Goal: Task Accomplishment & Management: Complete application form

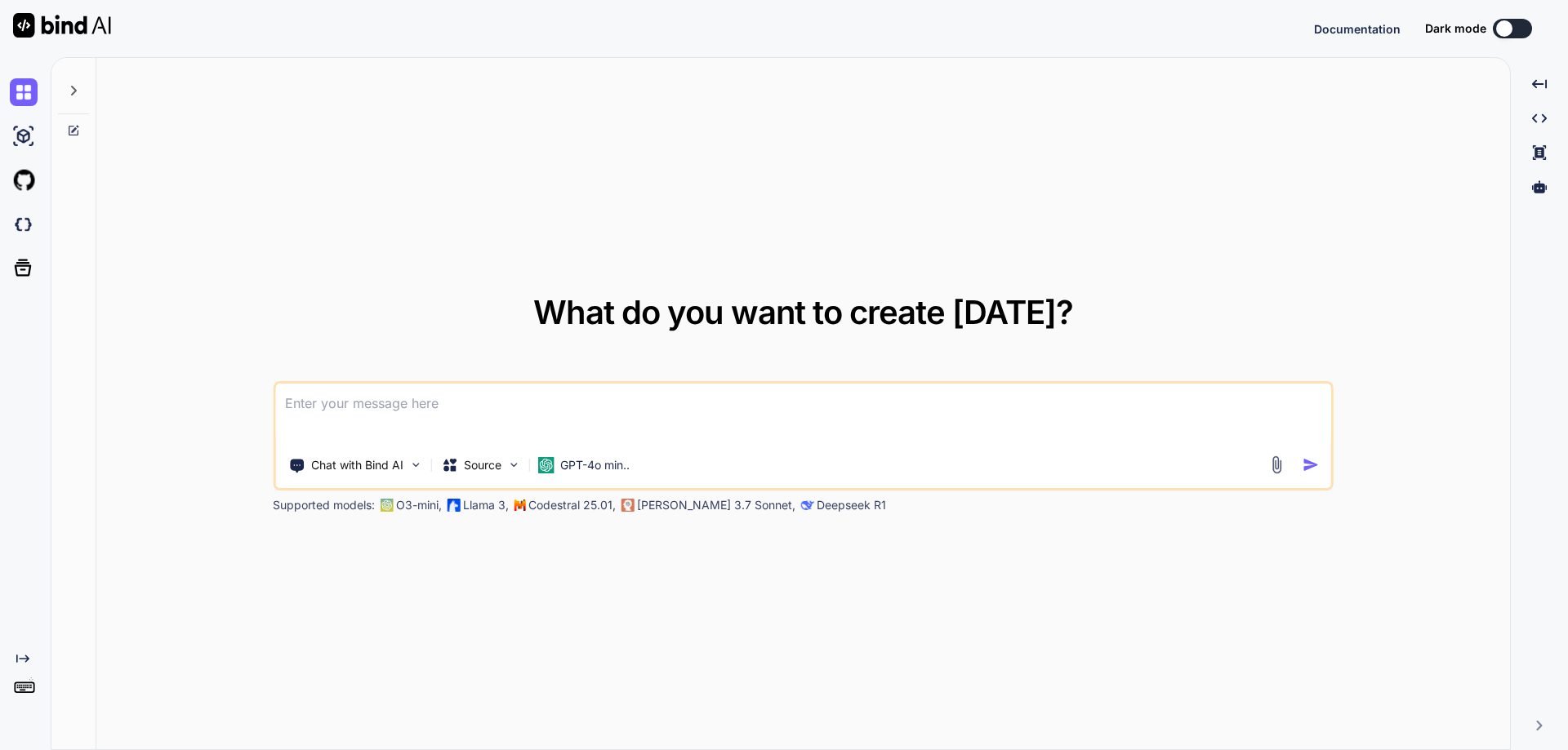
type textarea "x"
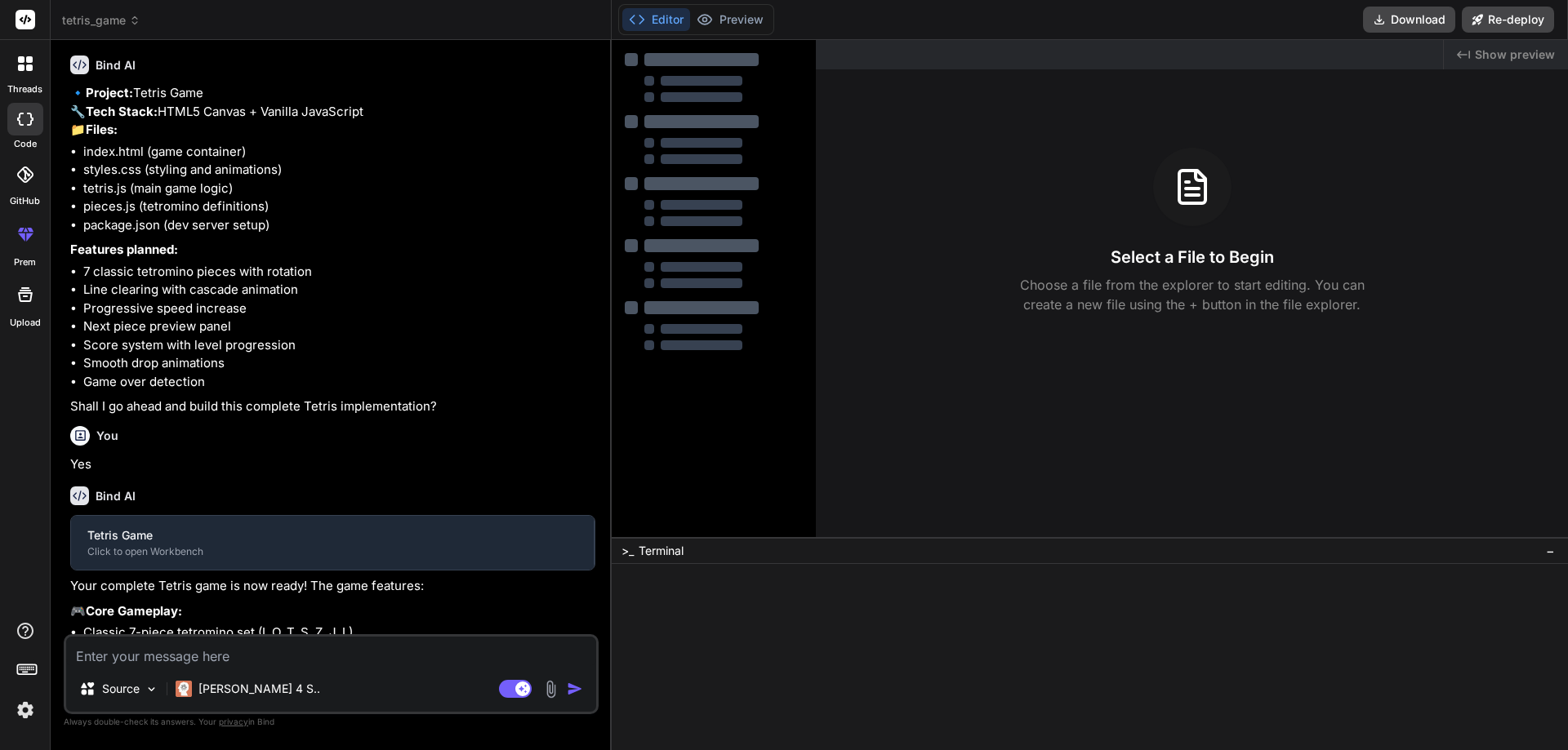
scroll to position [486, 0]
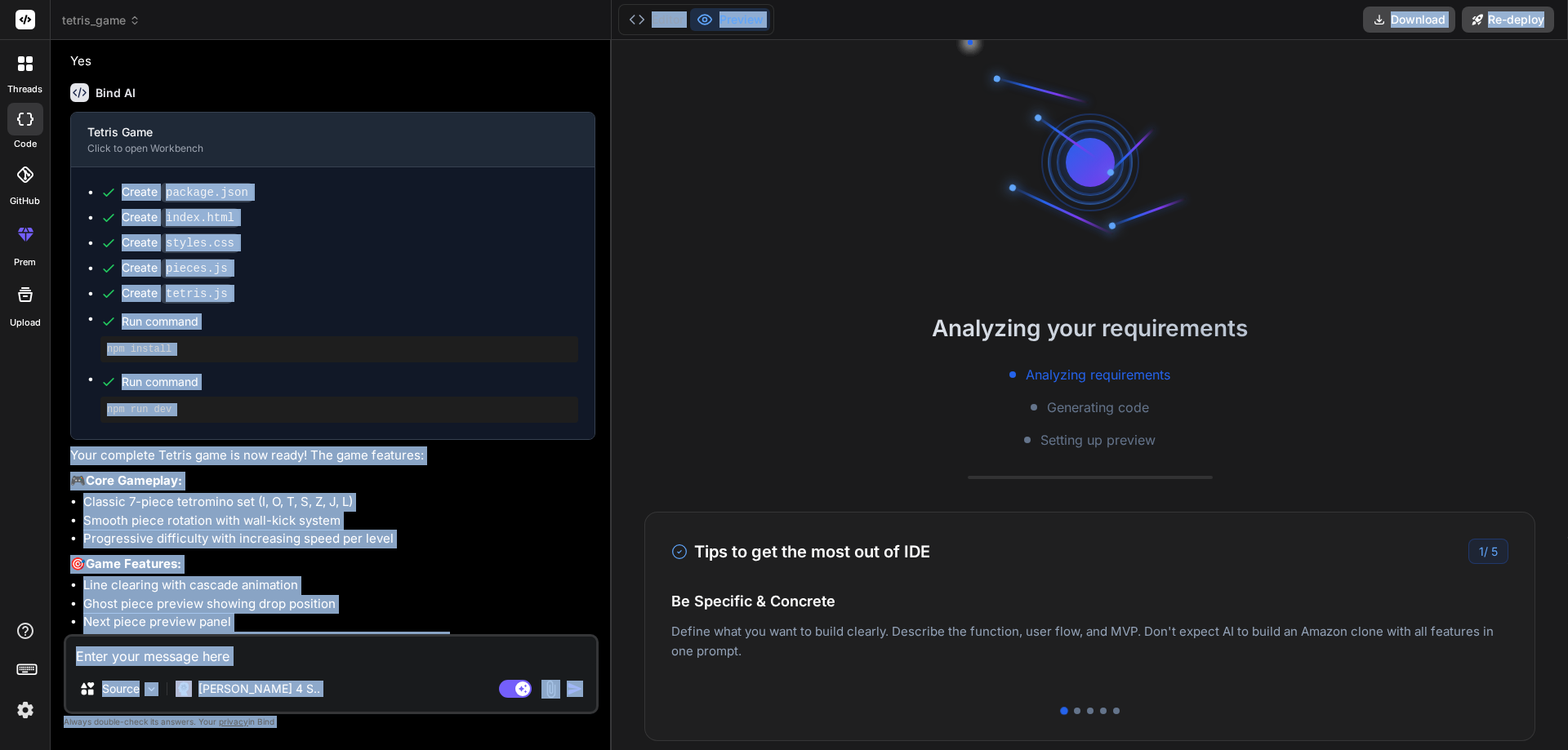
drag, startPoint x: 1030, startPoint y: 248, endPoint x: 353, endPoint y: 257, distance: 677.1
click at [353, 257] on div "threads code GitHub prem Upload tetris_game Created with Pixso. Bind AI Web Sea…" at bounding box center [784, 375] width 1568 height 750
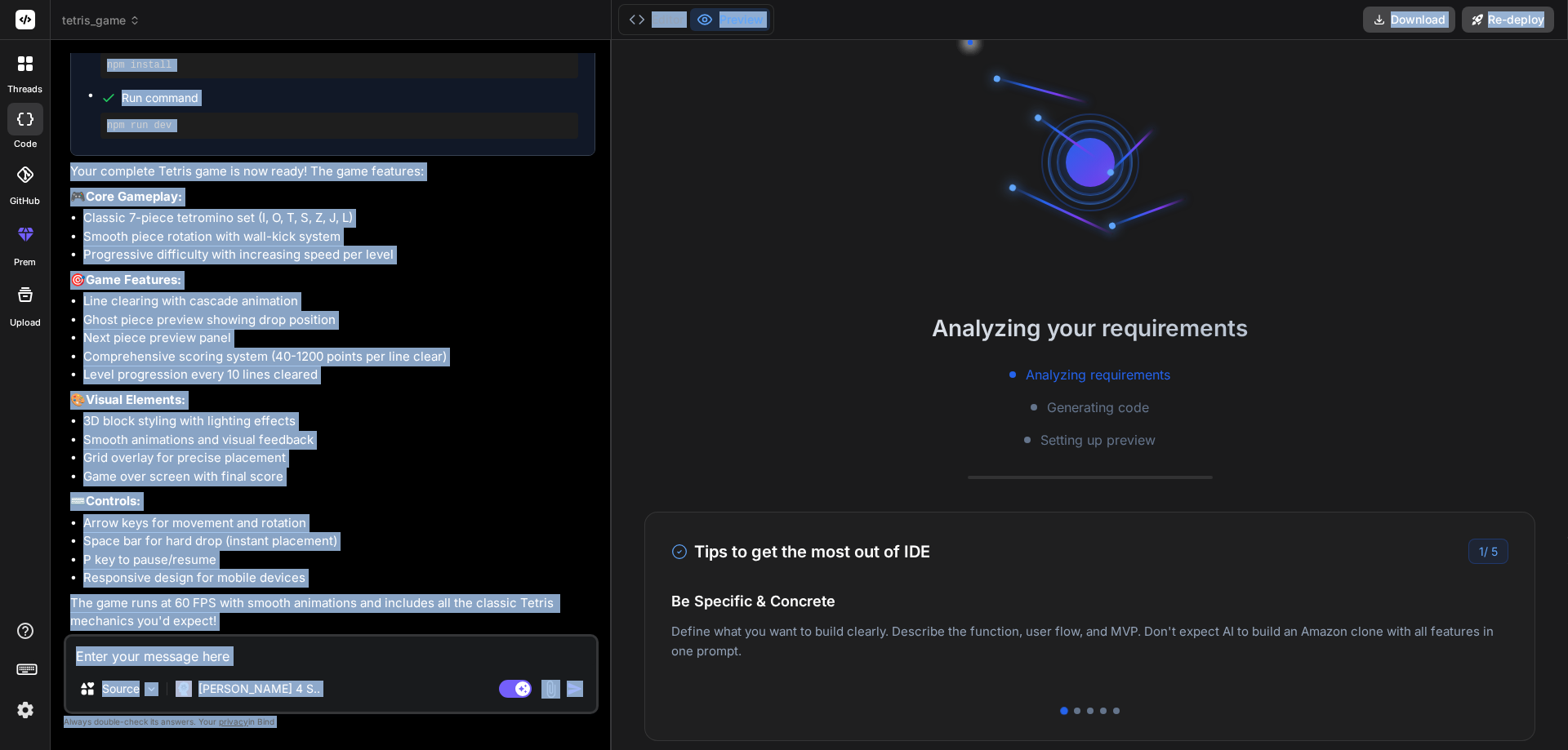
click at [361, 356] on li "Comprehensive scoring system (40-1200 points per line clear)" at bounding box center [339, 357] width 512 height 19
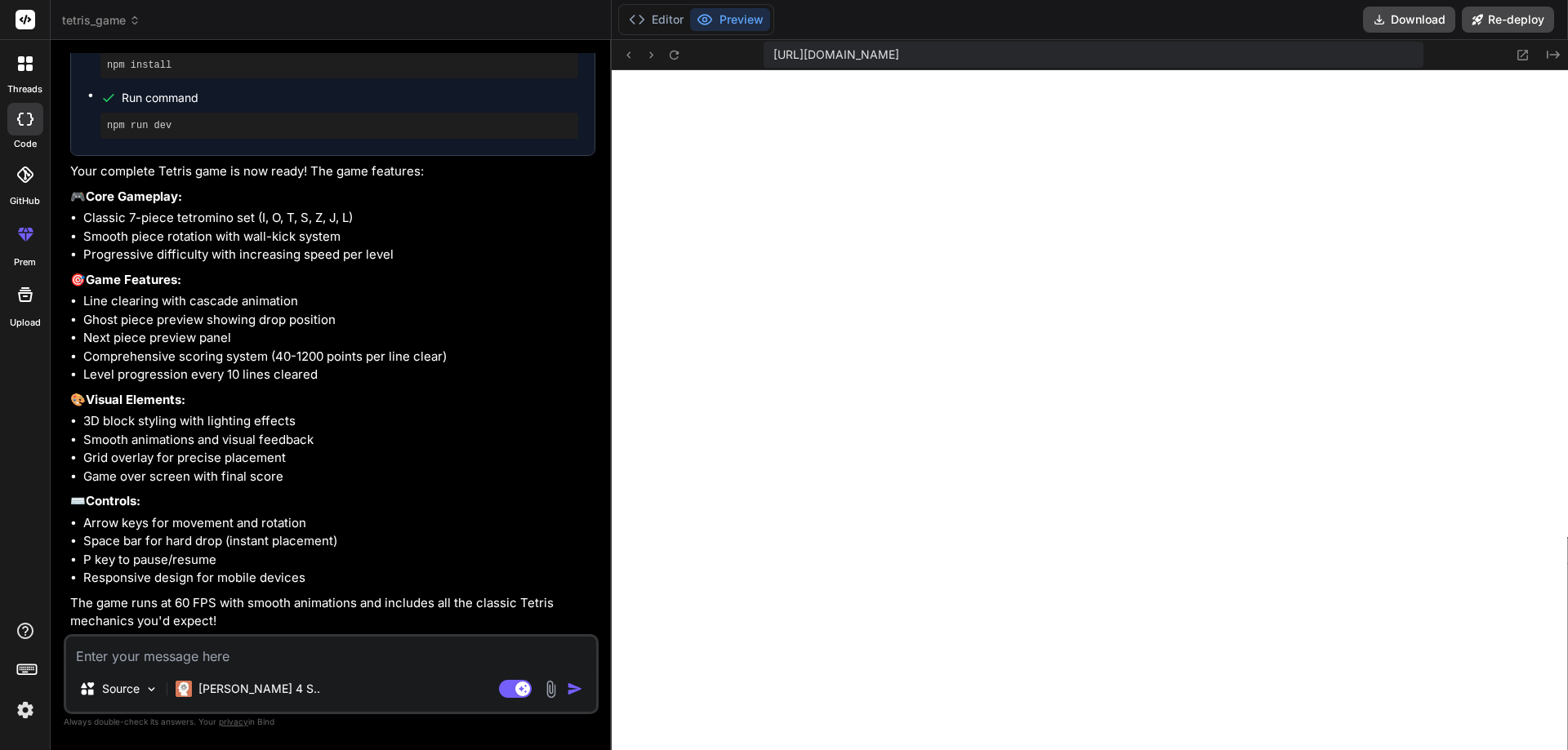
scroll to position [589, 0]
type textarea "x"
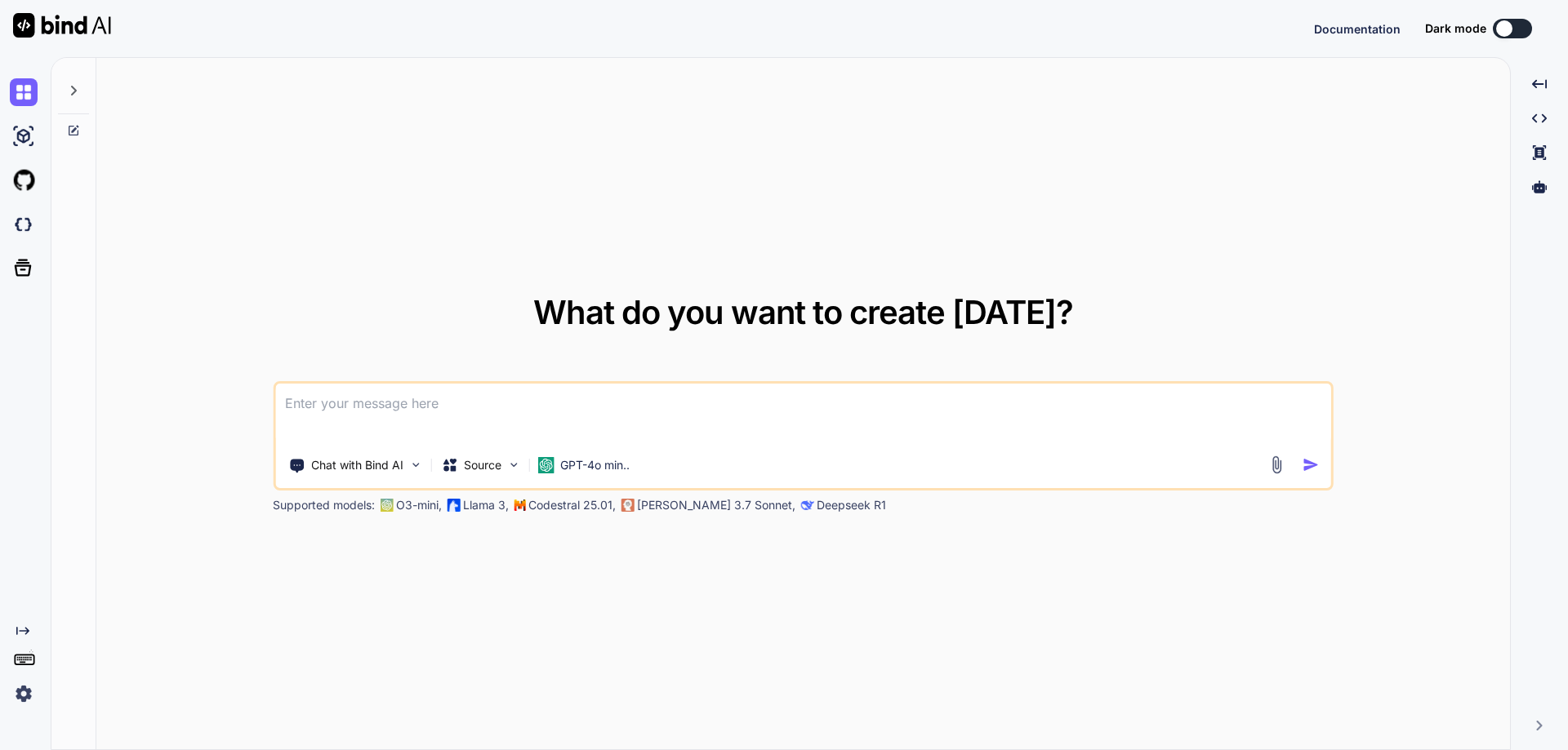
type textarea "x"
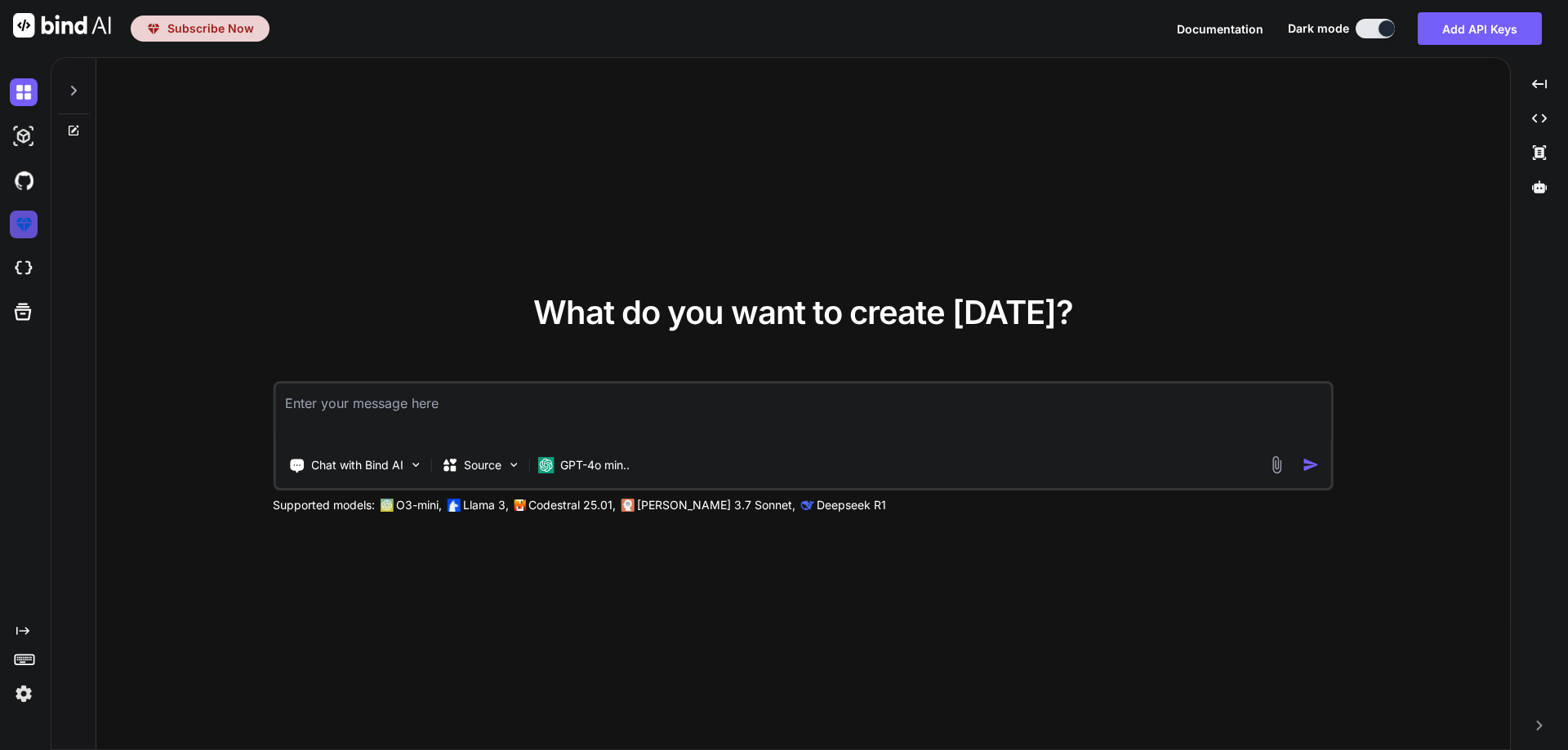
click at [25, 216] on img at bounding box center [24, 224] width 27 height 27
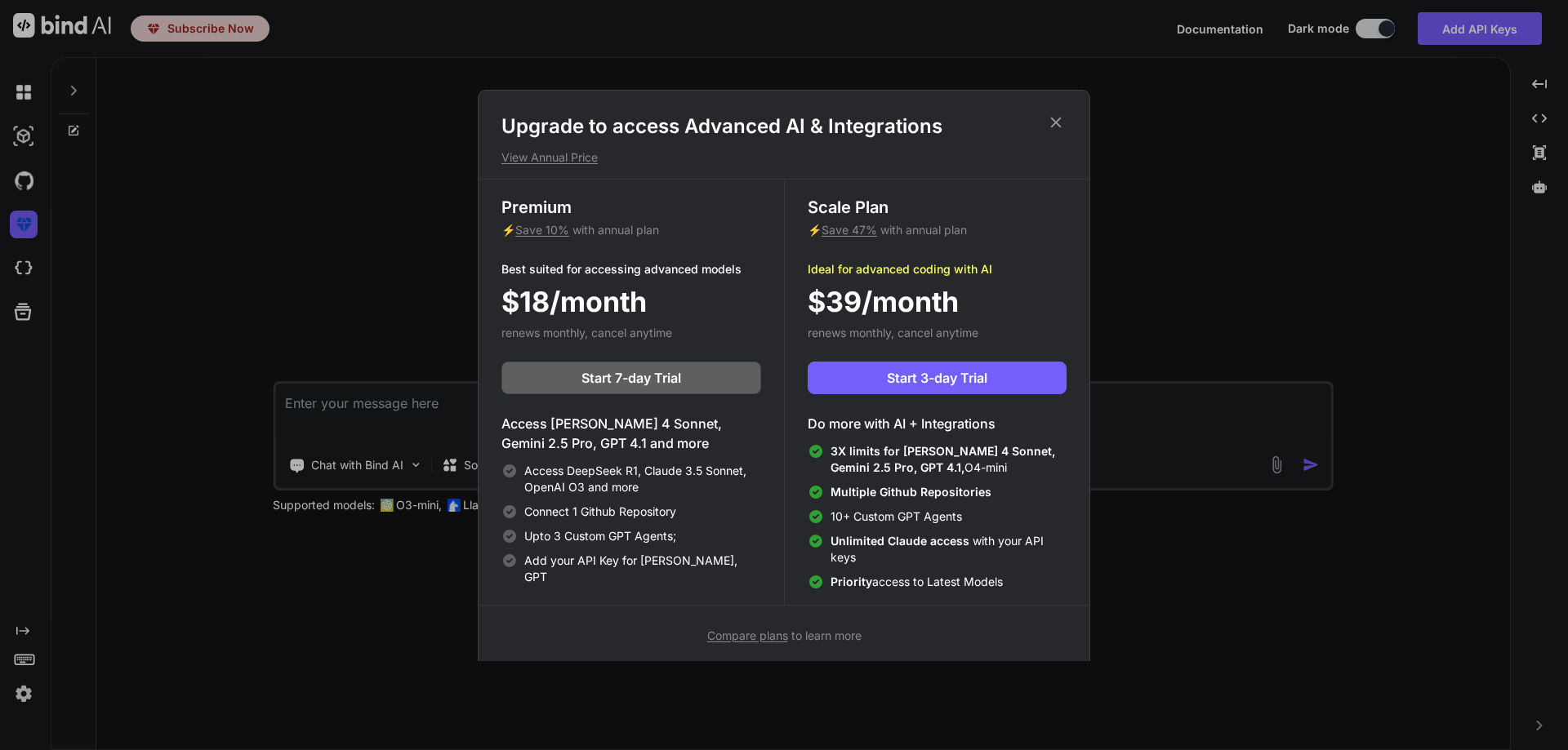
click at [1058, 120] on icon at bounding box center [1056, 122] width 11 height 11
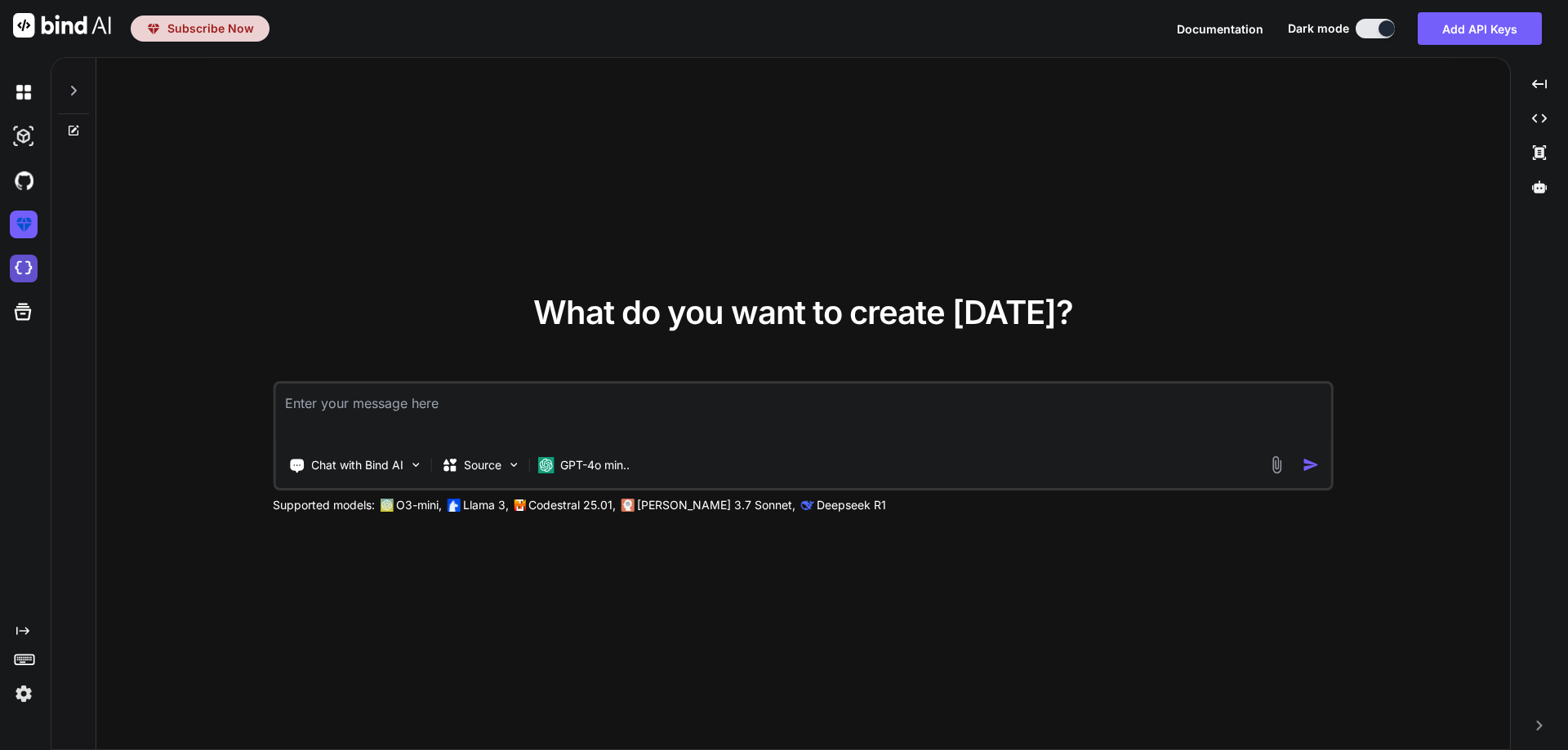
click at [20, 265] on img at bounding box center [24, 268] width 27 height 27
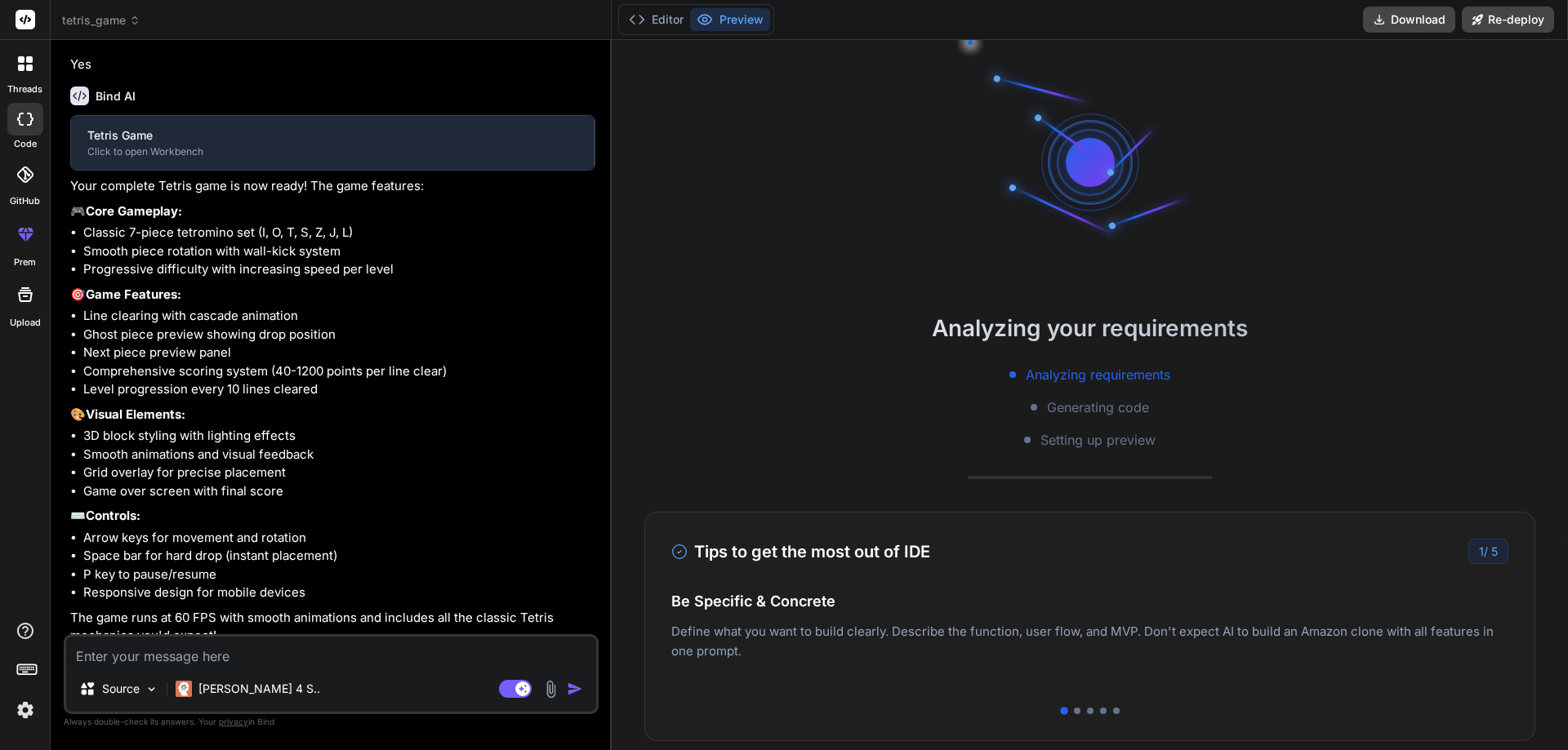
scroll to position [486, 0]
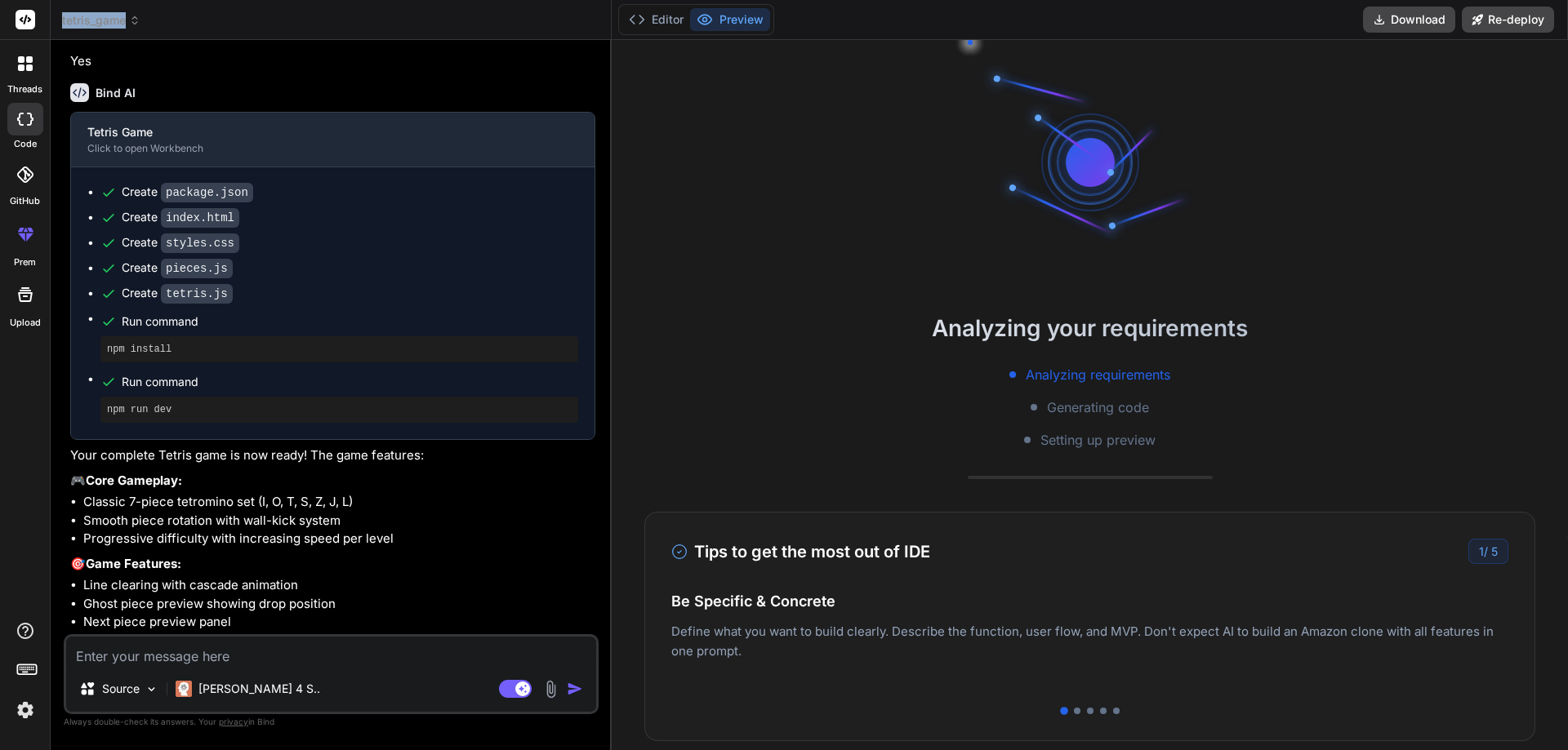
drag, startPoint x: 244, startPoint y: 9, endPoint x: 249, endPoint y: 19, distance: 11.2
click at [249, 19] on header "tetris_game Created with Pixso." at bounding box center [330, 20] width 561 height 40
click at [285, 30] on header "tetris_game Created with Pixso." at bounding box center [330, 20] width 561 height 40
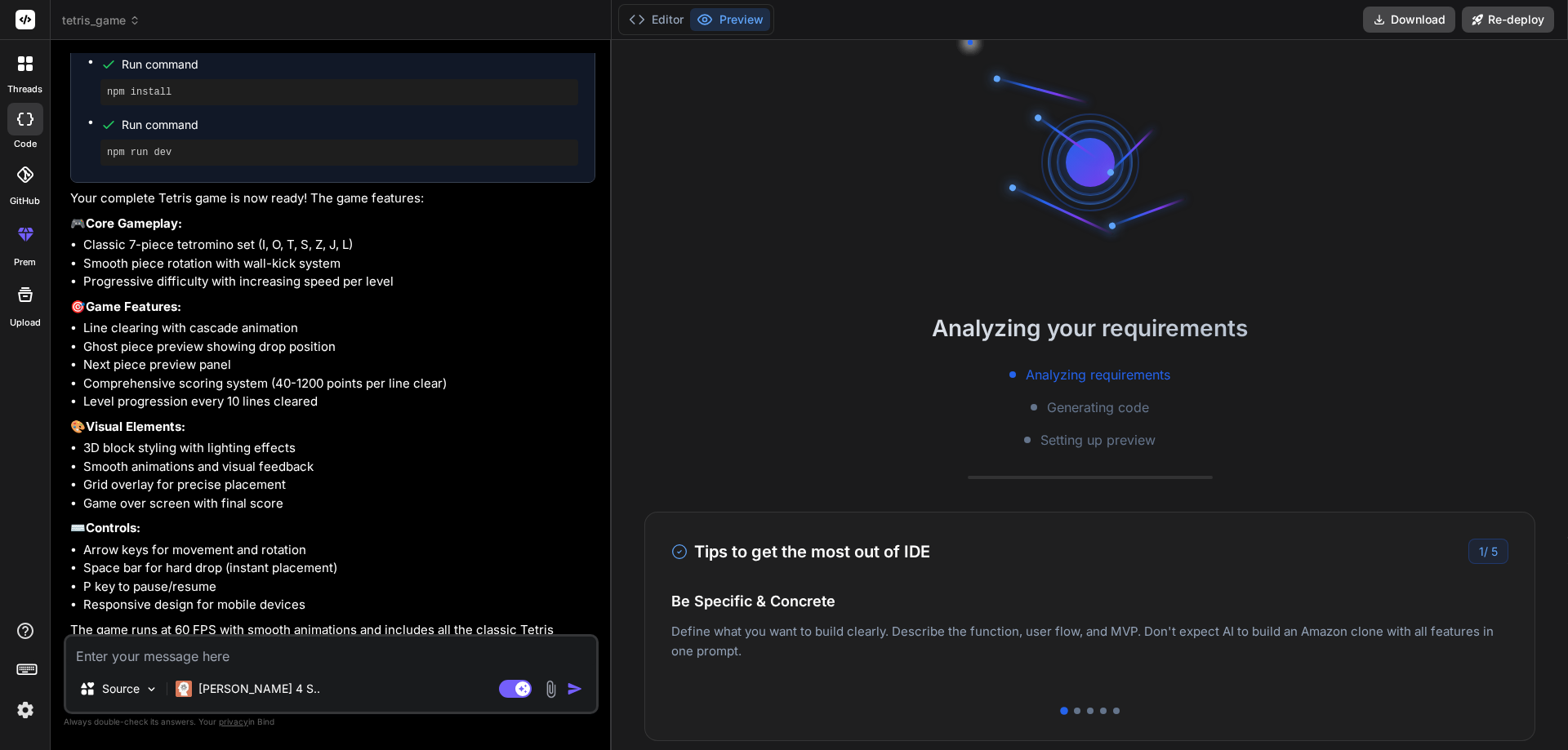
scroll to position [807, 0]
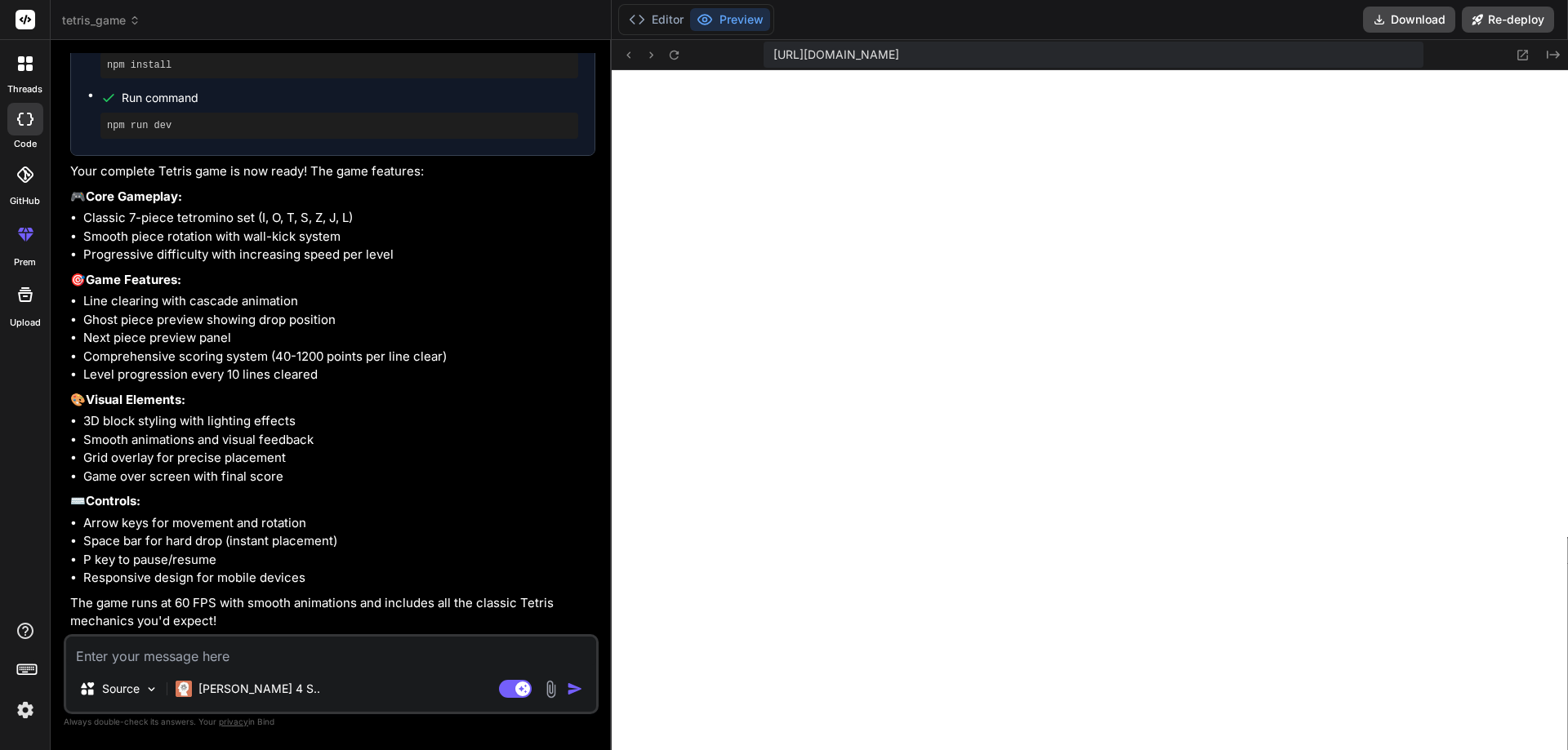
click at [24, 709] on img at bounding box center [26, 710] width 27 height 27
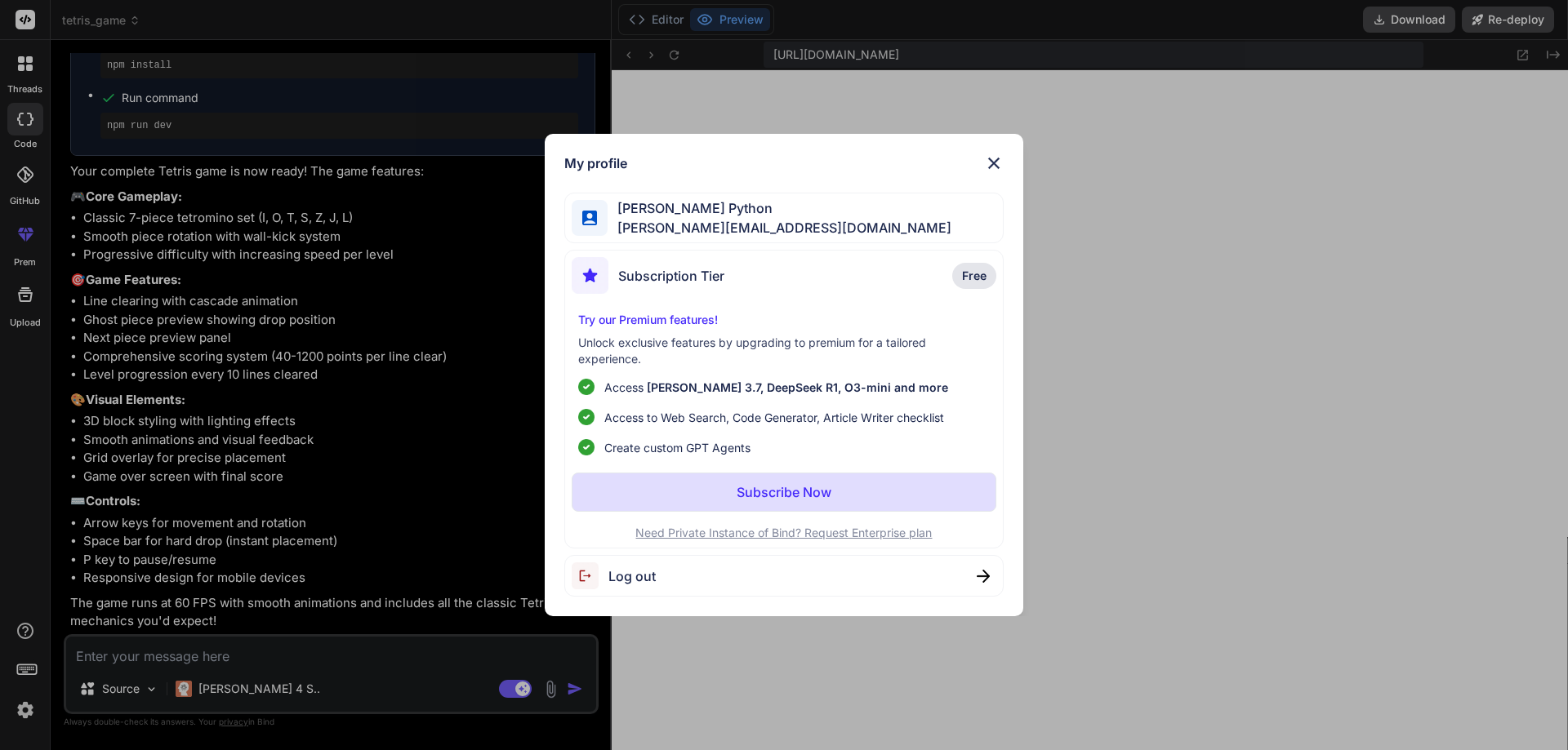
type textarea "x"
click at [983, 159] on div "My profile" at bounding box center [784, 162] width 440 height 19
click at [997, 162] on img at bounding box center [993, 162] width 19 height 19
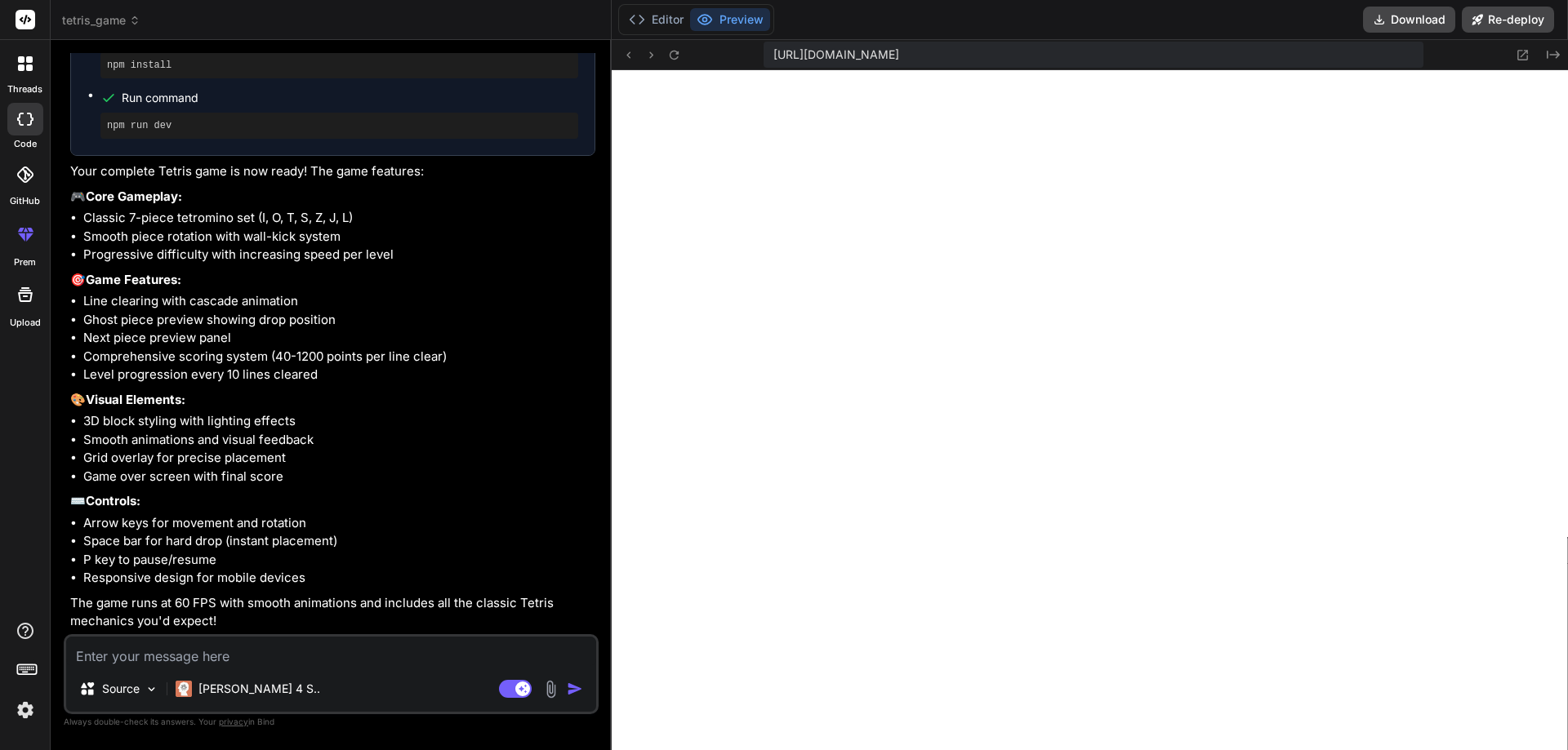
click at [337, 403] on p "🎨 Visual Elements:" at bounding box center [332, 401] width 525 height 19
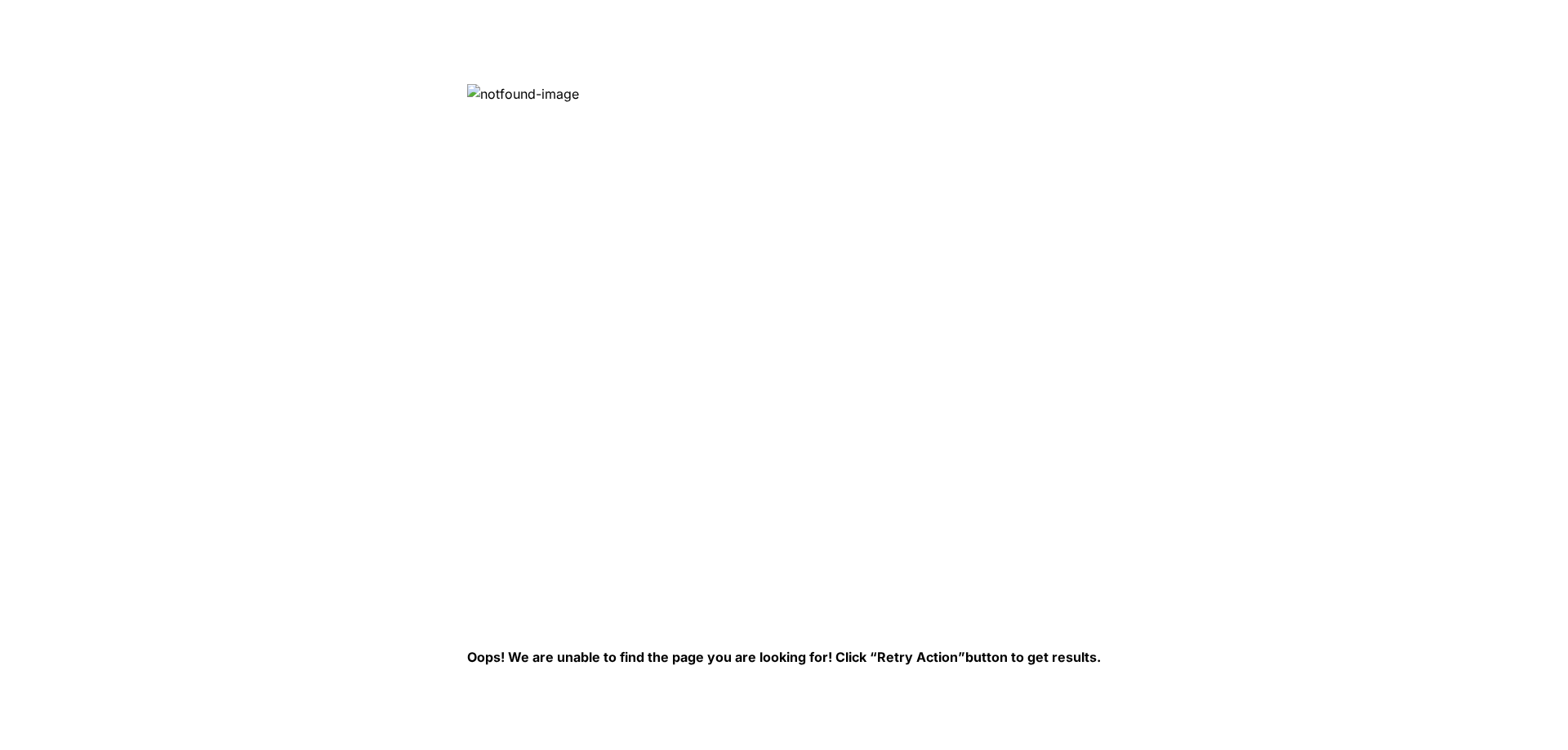
click at [1165, 0] on html "Oops! We are unable to find the page you are looking for! Click “Retry Action” …" at bounding box center [784, 0] width 1568 height 0
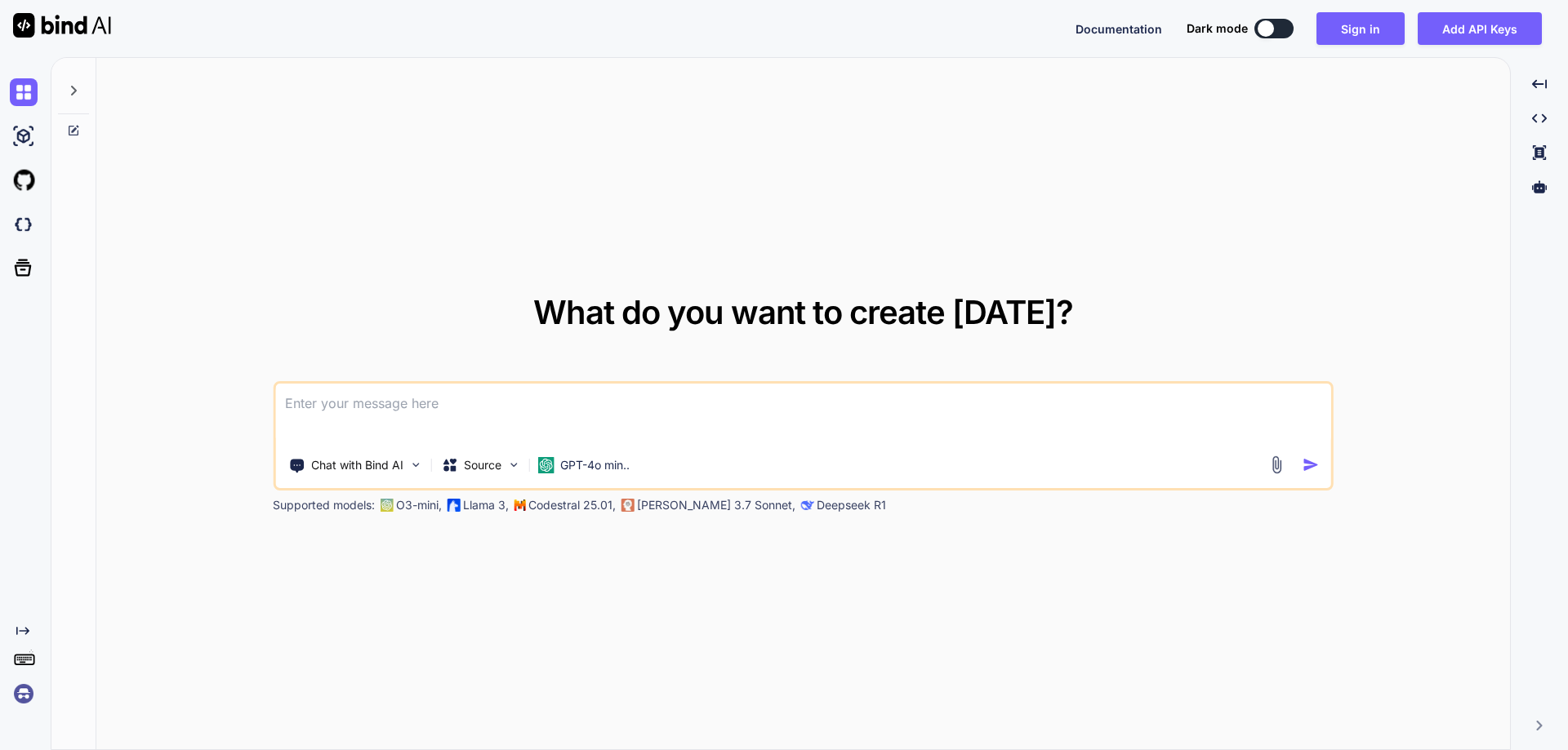
click at [27, 699] on img at bounding box center [24, 693] width 27 height 27
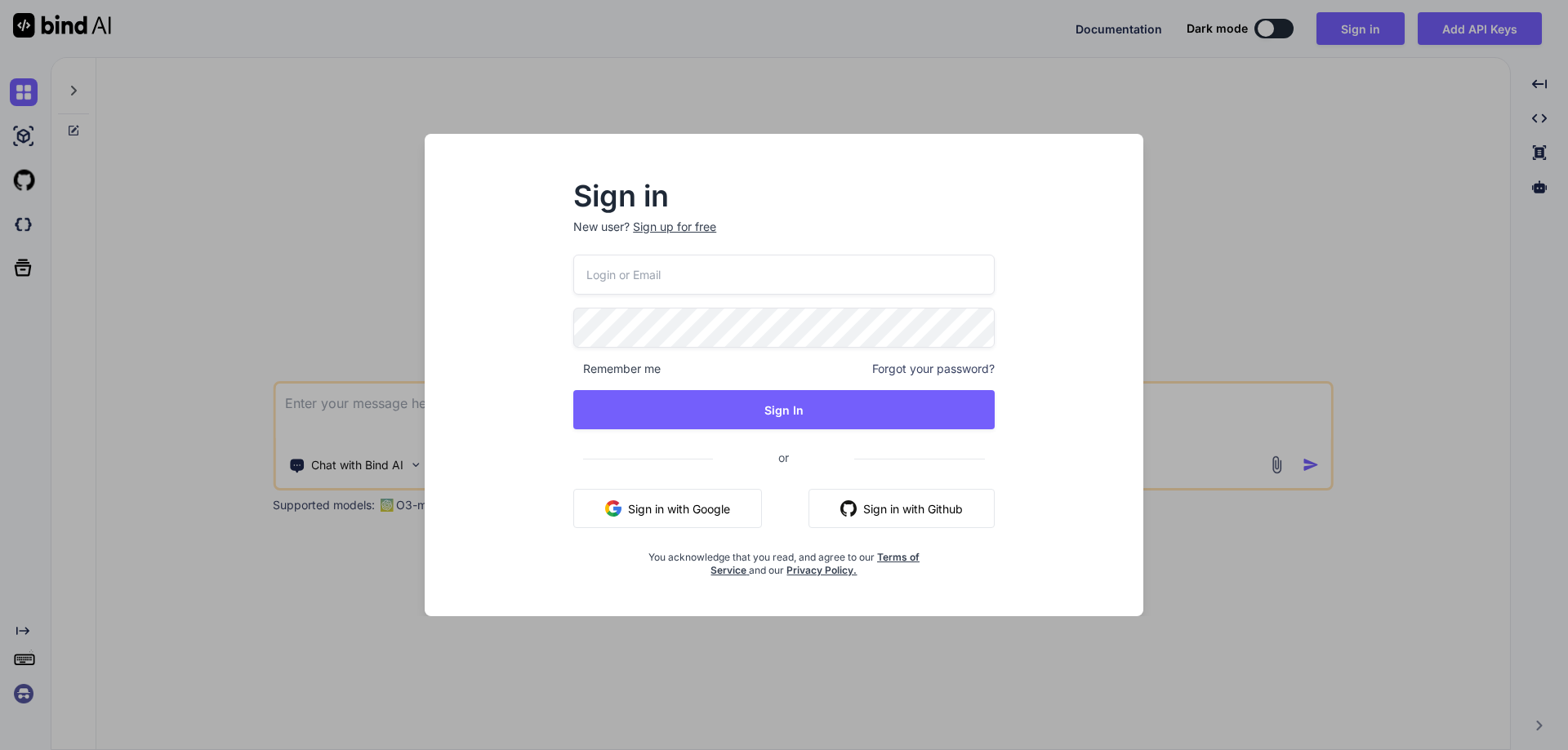
click at [692, 499] on button "Sign in with Google" at bounding box center [667, 508] width 189 height 39
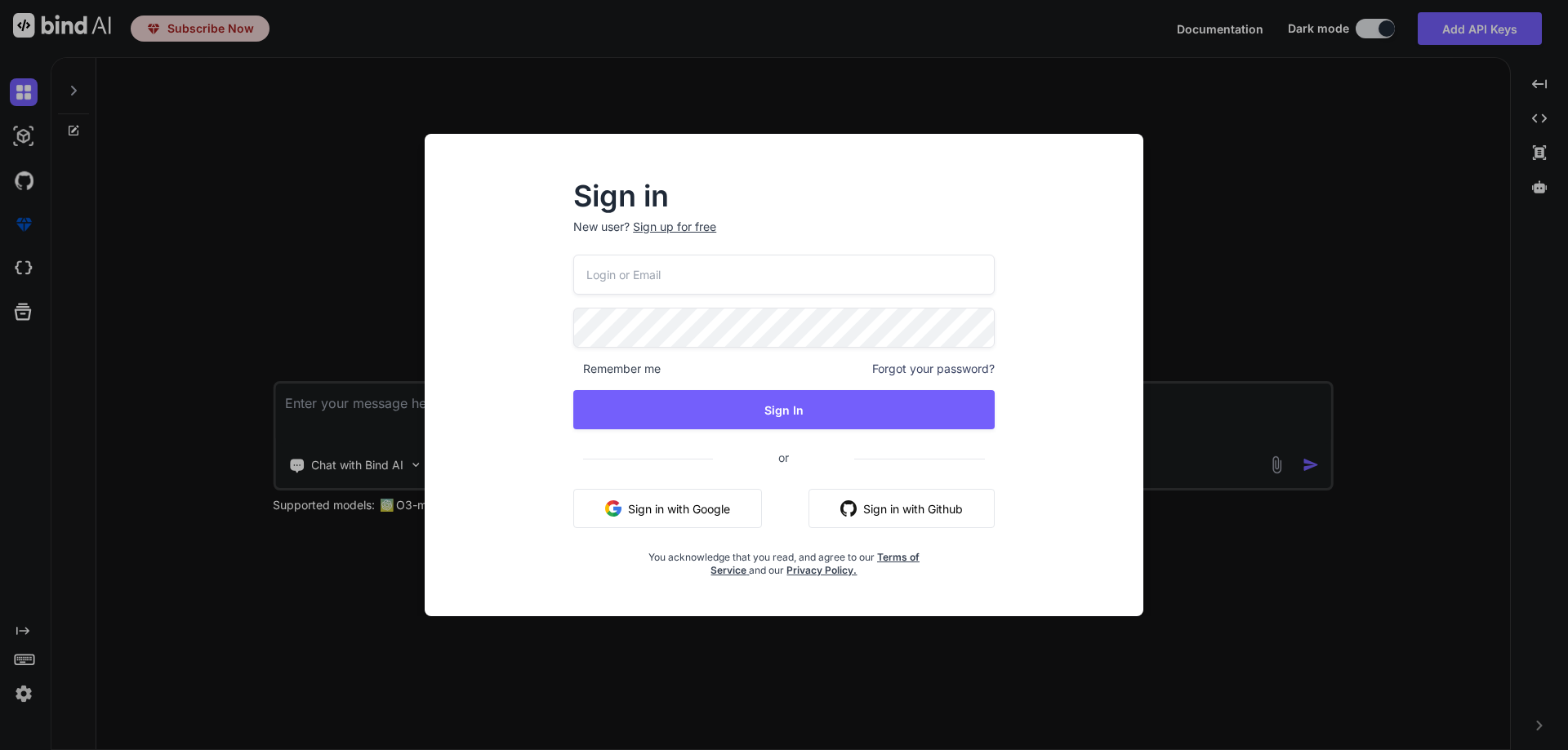
click at [361, 196] on div "Sign in New user? Sign up for free Remember me Forgot your password? Sign In or…" at bounding box center [784, 375] width 1568 height 750
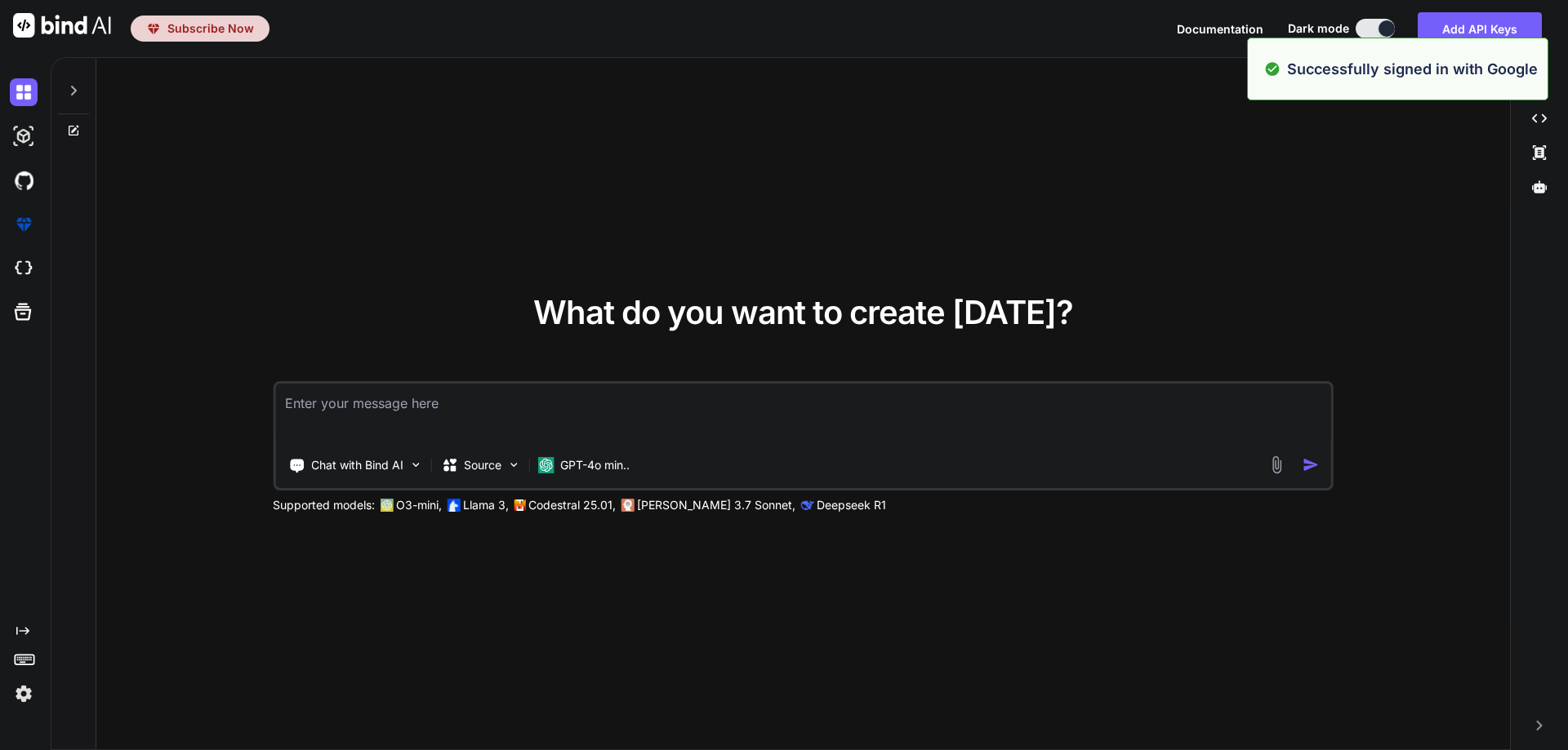
click at [24, 693] on img at bounding box center [24, 693] width 27 height 27
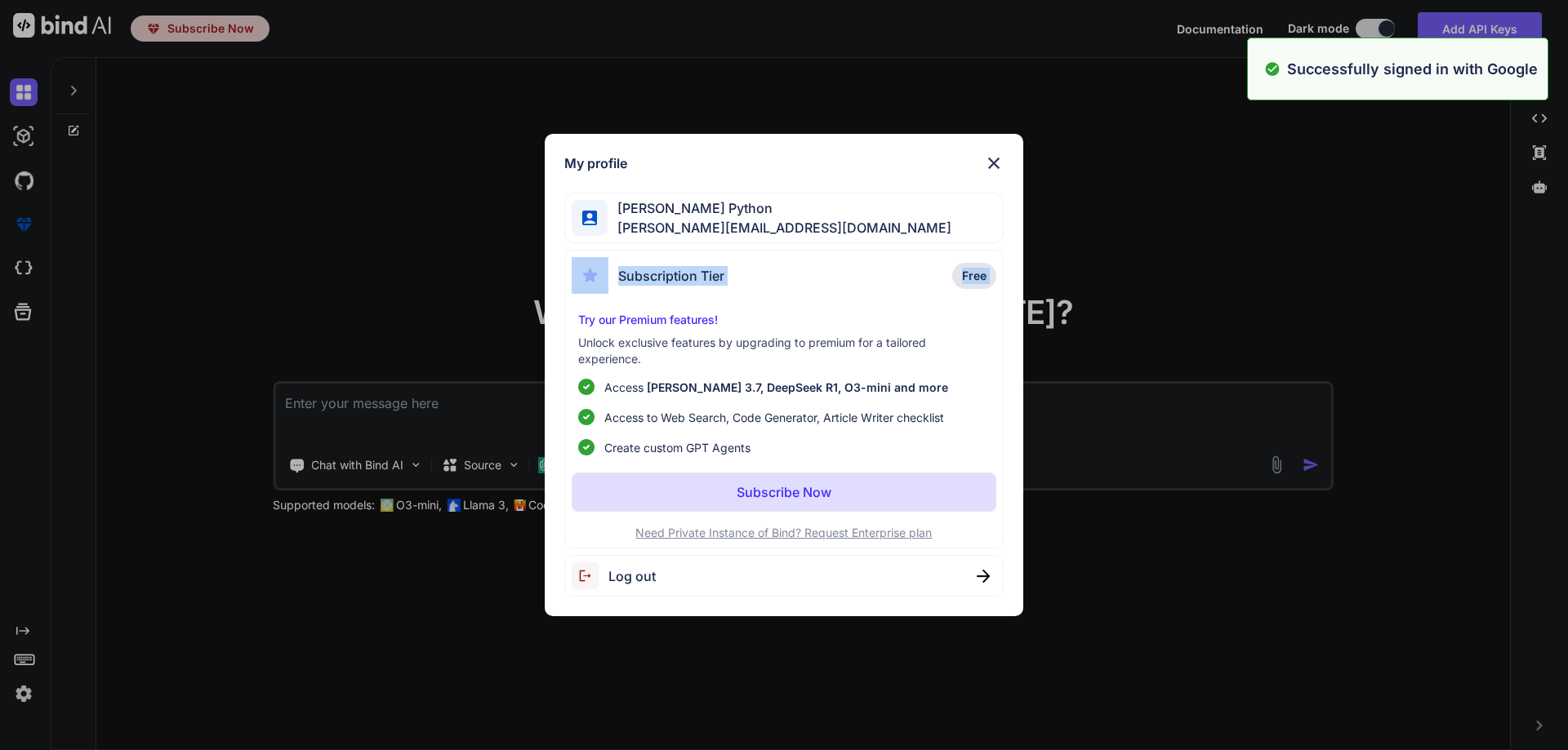
click at [238, 302] on div "My profile Hardik Python hardik@witarist.com Subscription Tier Free Try our Pre…" at bounding box center [784, 375] width 1568 height 750
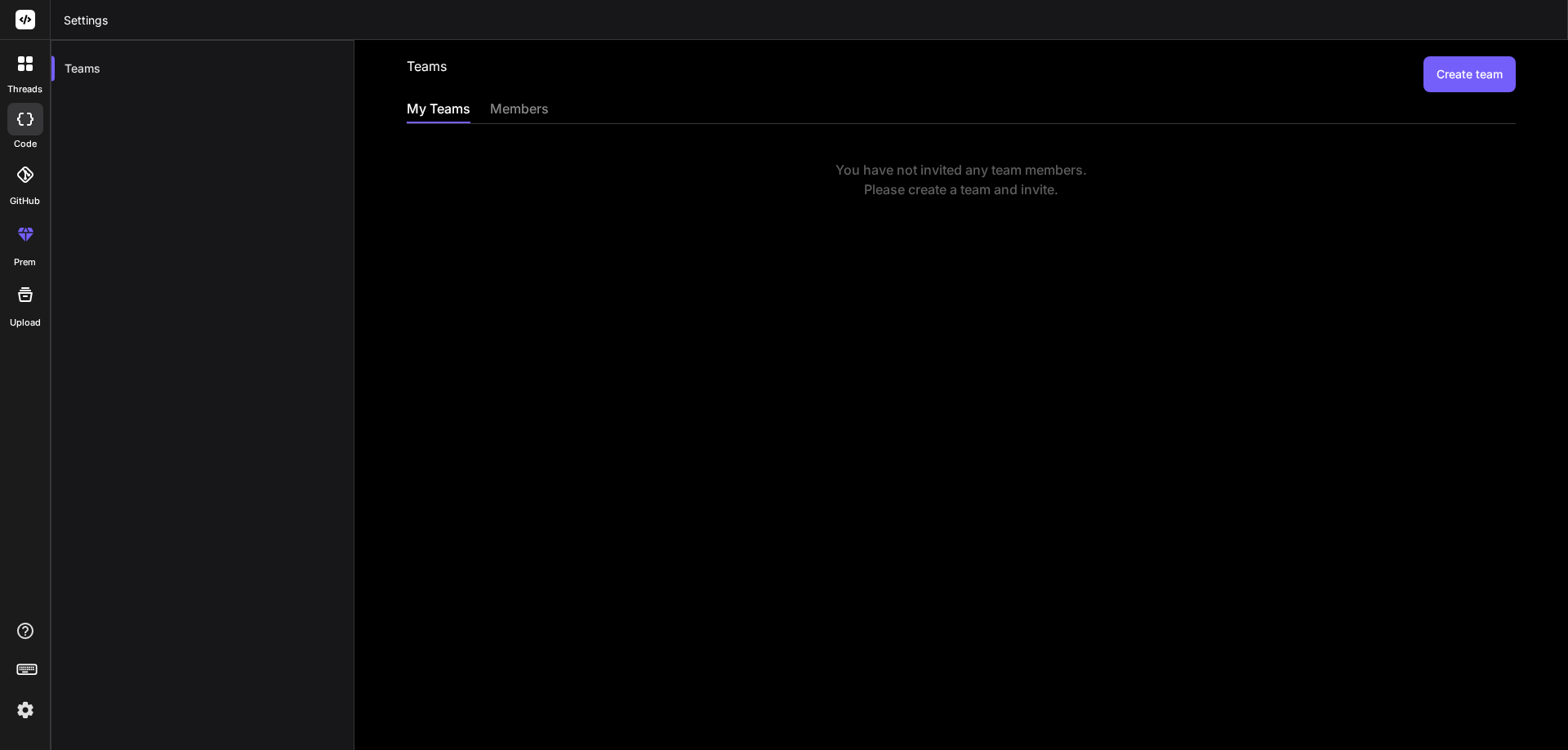
click at [1459, 80] on button "Create team" at bounding box center [1469, 74] width 92 height 36
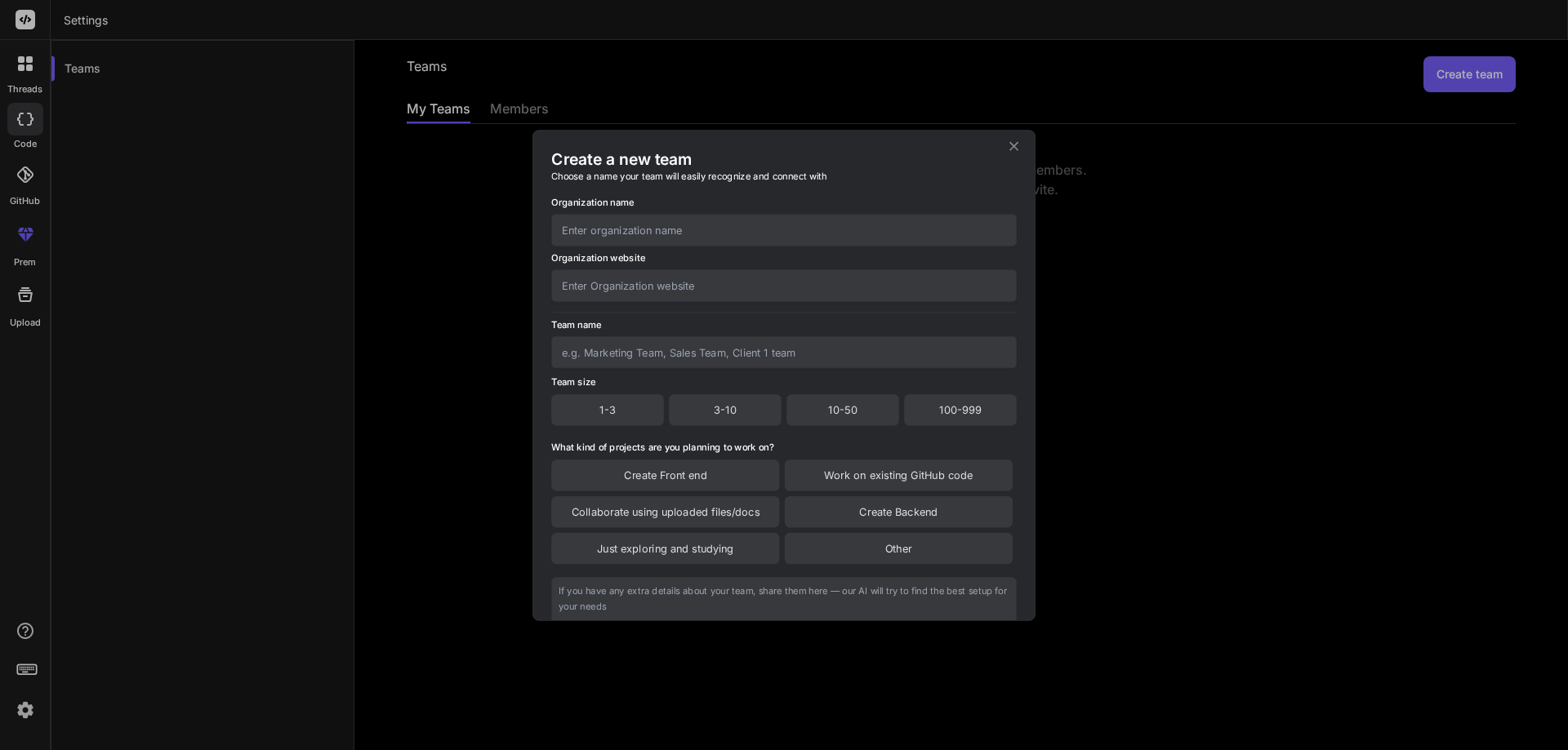
click at [635, 224] on input "text" at bounding box center [784, 229] width 465 height 32
type input "asda"
click at [613, 287] on input "text" at bounding box center [784, 285] width 465 height 32
type input "asasd"
click at [612, 366] on input "text" at bounding box center [784, 352] width 465 height 32
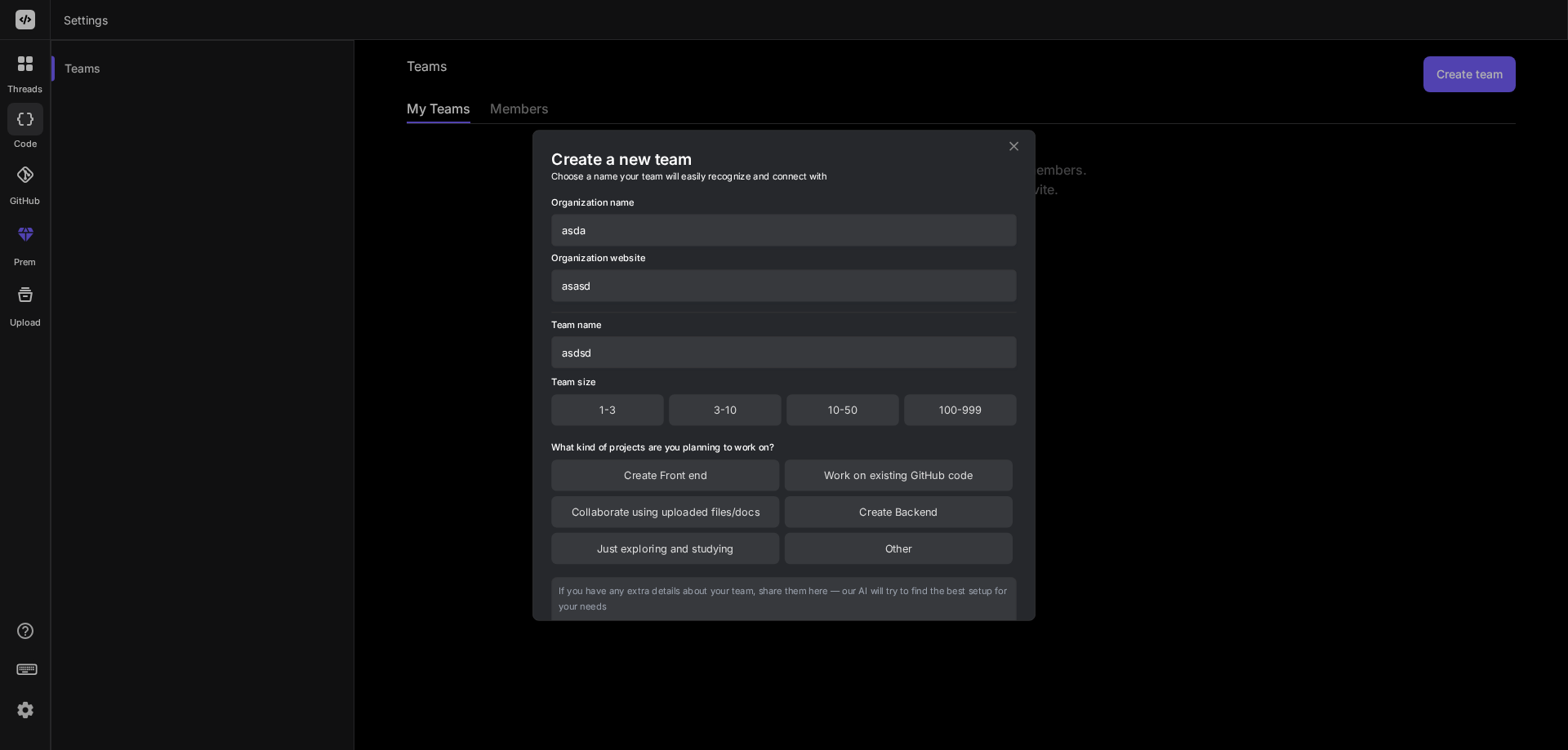
type input "asdsd"
click at [619, 402] on div "1-3" at bounding box center [607, 410] width 112 height 31
click at [657, 474] on div "Create Front end" at bounding box center [665, 476] width 228 height 31
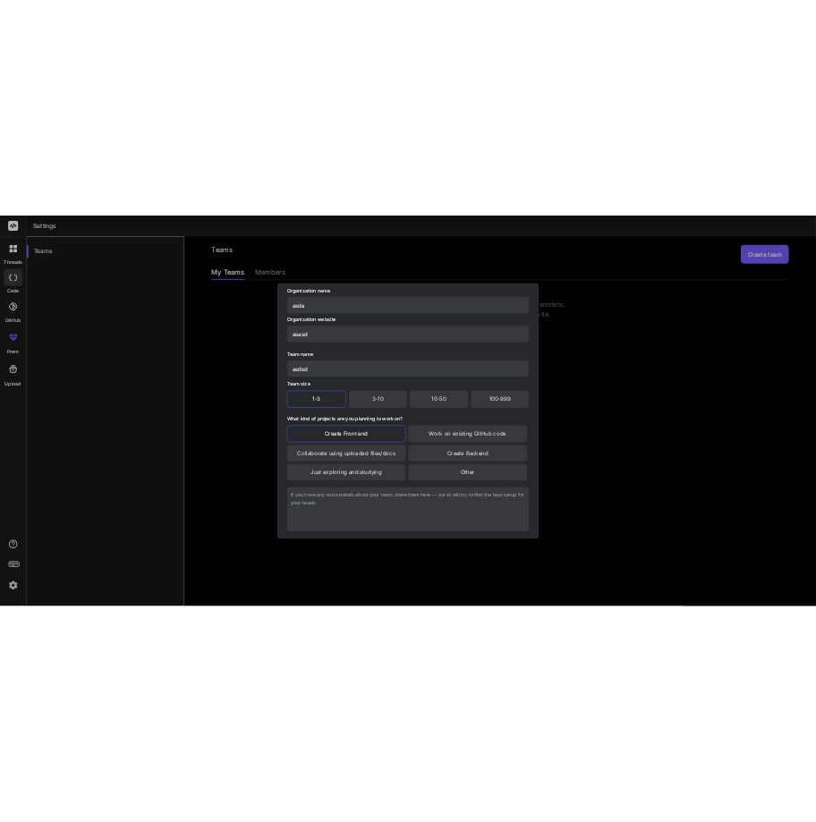
scroll to position [152, 0]
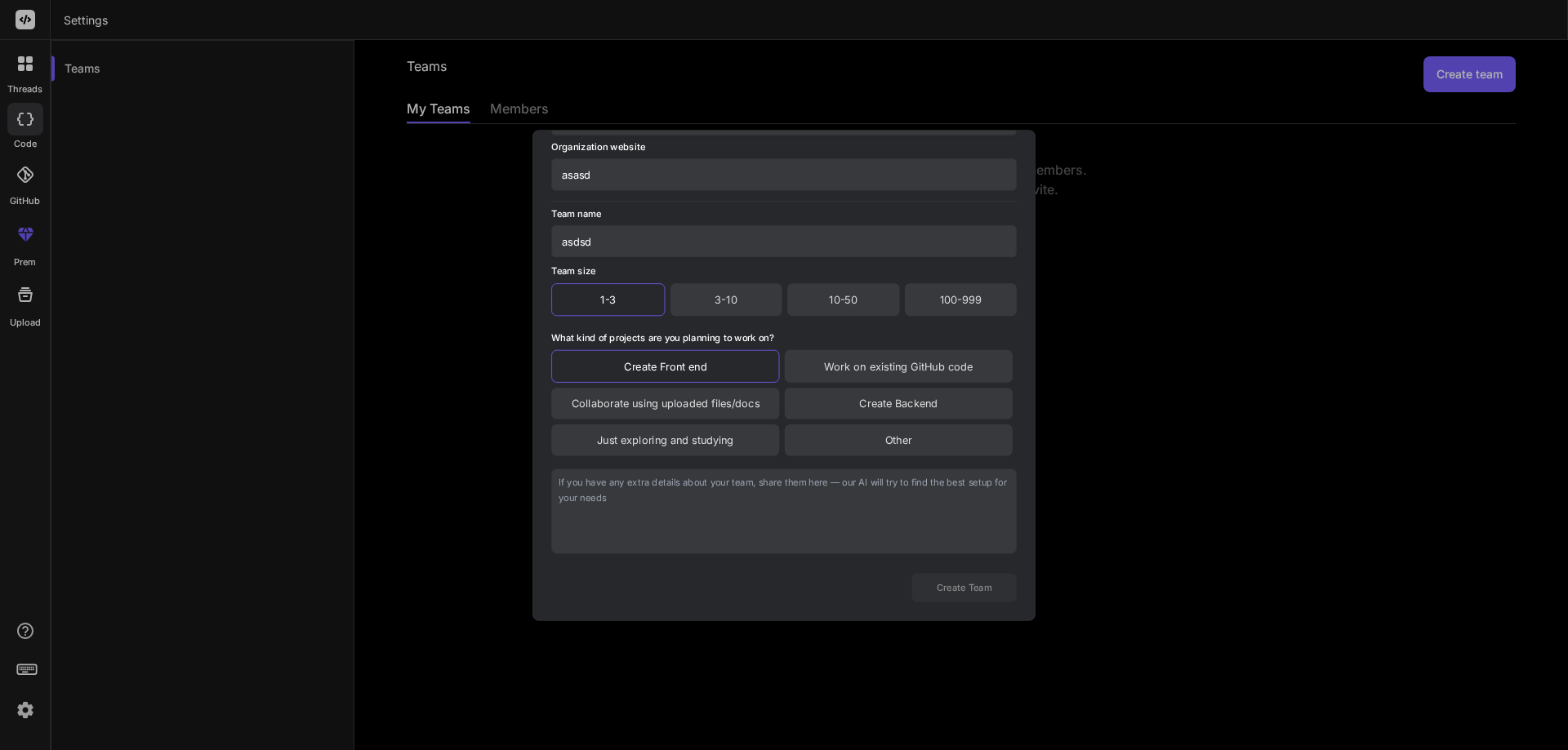
click at [624, 516] on textarea at bounding box center [784, 511] width 465 height 85
type textarea "asdasasdsda"
click at [957, 580] on button "Create Team" at bounding box center [964, 587] width 105 height 28
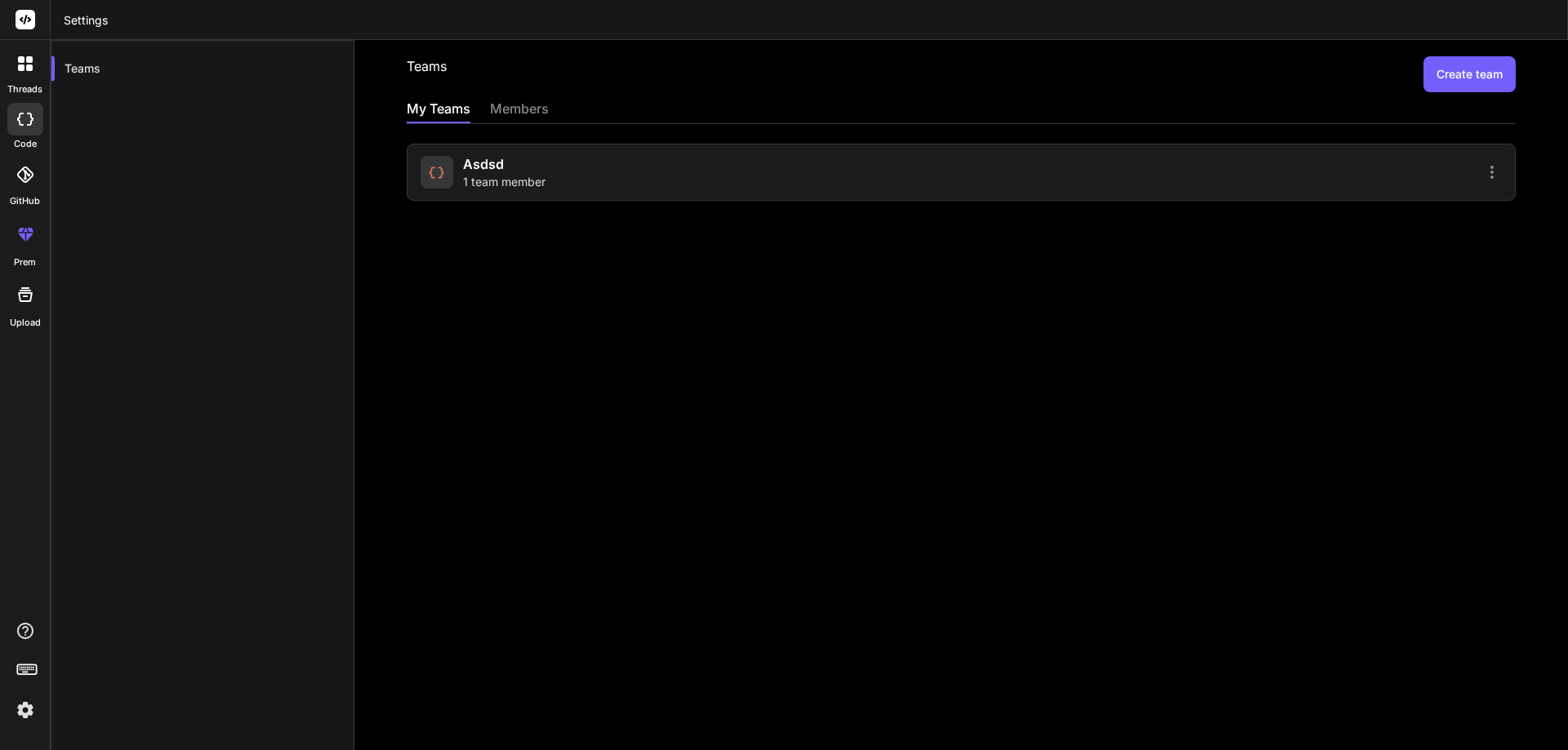
click at [702, 182] on div "asdsd 1 team member" at bounding box center [688, 172] width 536 height 36
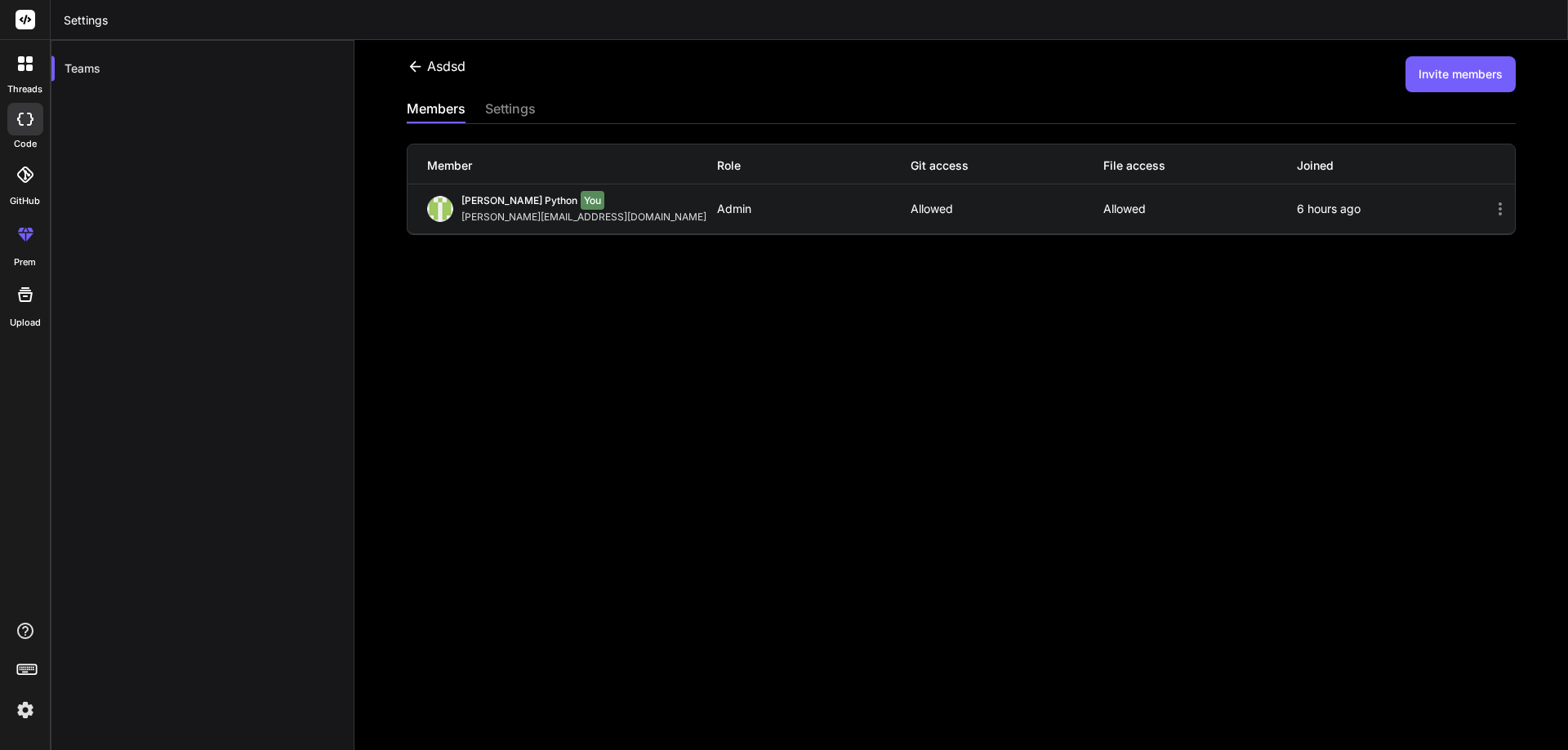
click at [1437, 57] on button "Invite members" at bounding box center [1460, 74] width 110 height 36
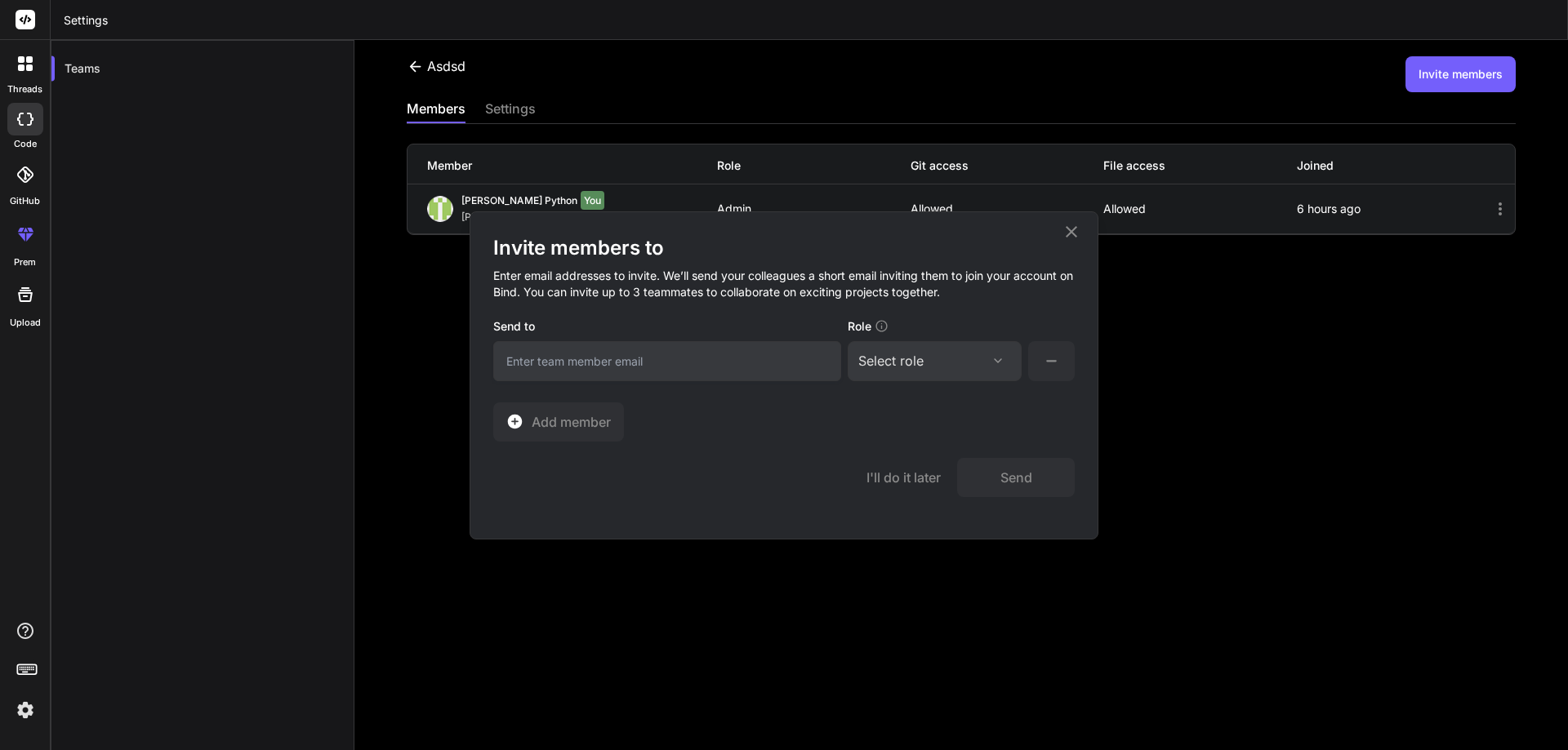
click at [588, 354] on input "email" at bounding box center [666, 361] width 348 height 40
paste input "test1@yopmail.com"
type input "test1@yopmail.com"
click at [906, 360] on div "Select role" at bounding box center [891, 360] width 66 height 19
click at [904, 491] on div "Member" at bounding box center [904, 499] width 45 height 16
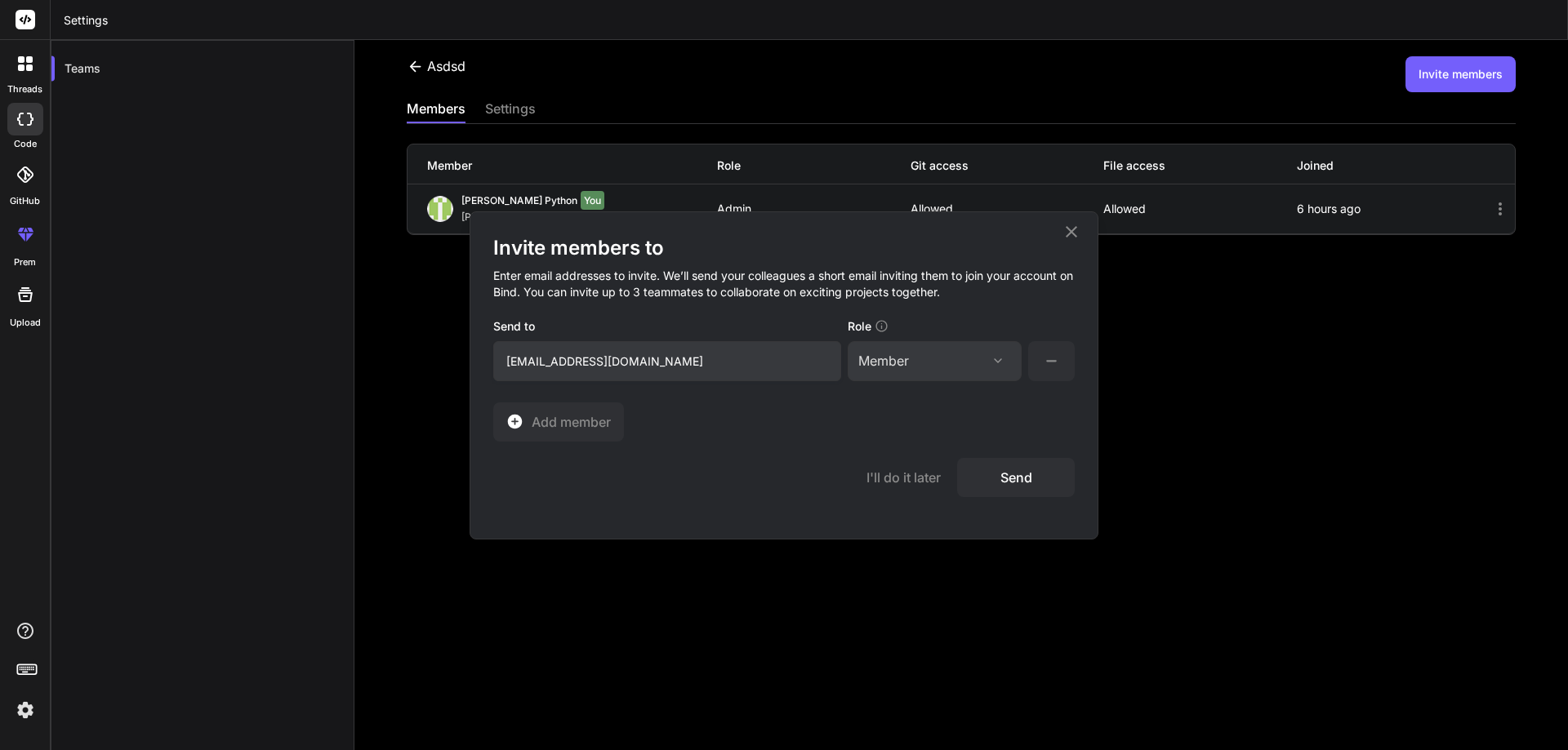
click at [998, 477] on button "Send" at bounding box center [1016, 477] width 118 height 39
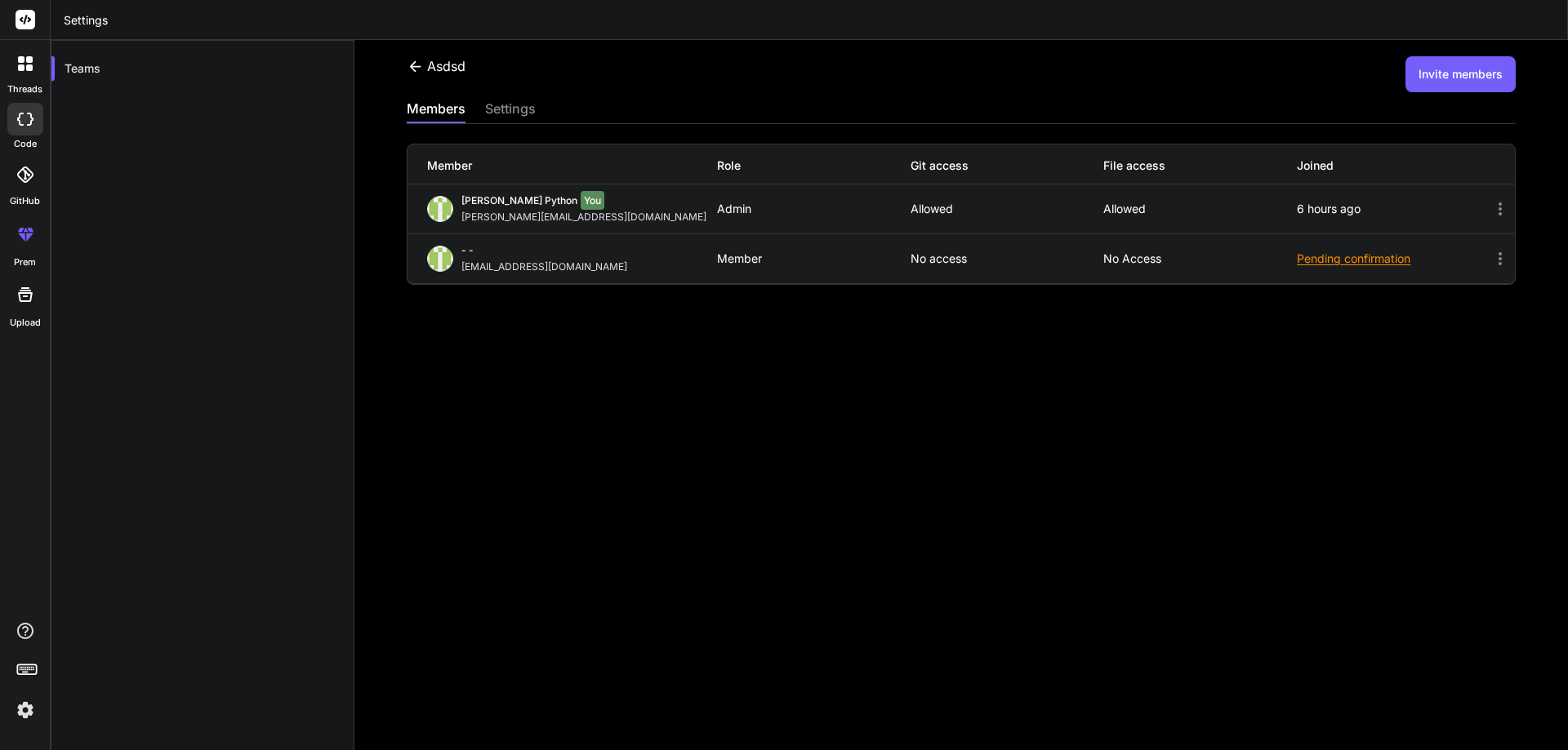
click at [559, 457] on div "asdsd Invite members members settings Member Role Git access File access Joined…" at bounding box center [961, 415] width 1214 height 750
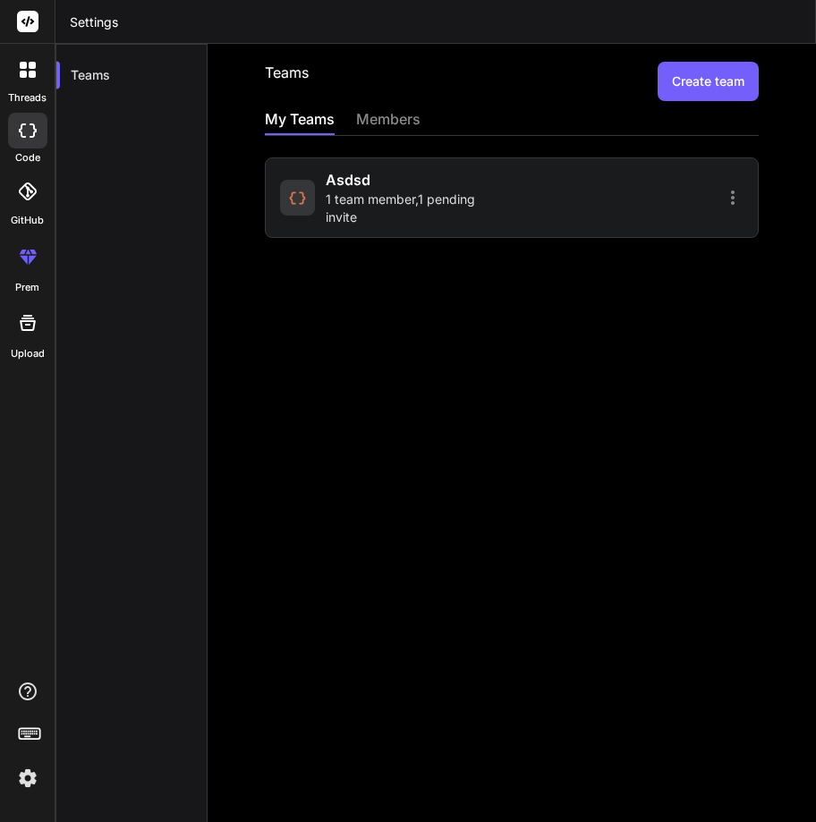
click at [31, 74] on icon at bounding box center [32, 74] width 7 height 7
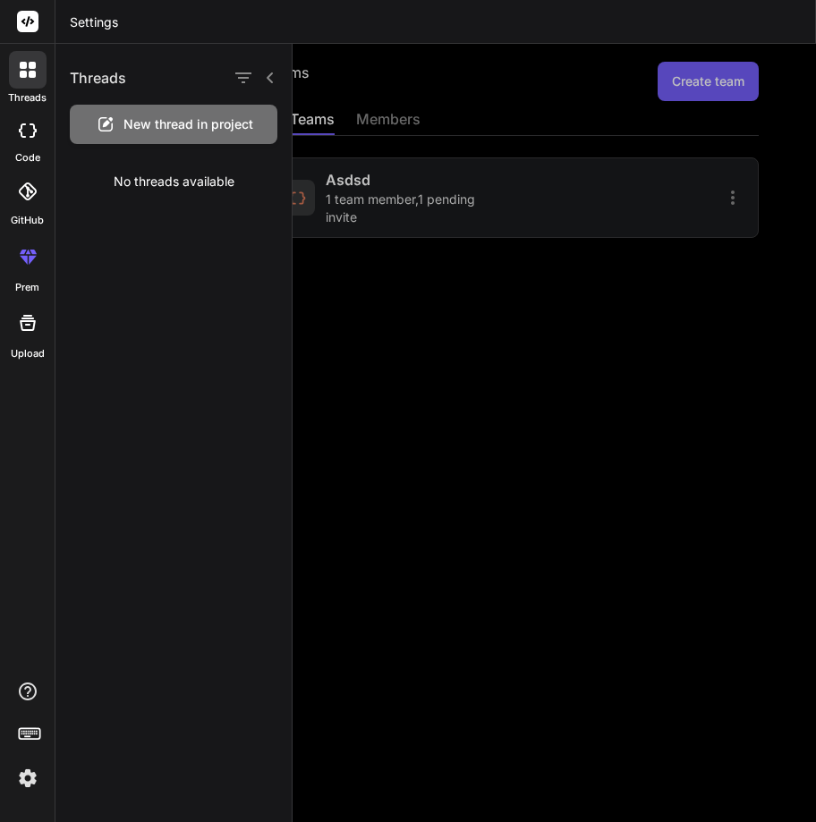
drag, startPoint x: 482, startPoint y: 353, endPoint x: 438, endPoint y: 336, distance: 47.0
click at [481, 353] on div at bounding box center [554, 433] width 523 height 778
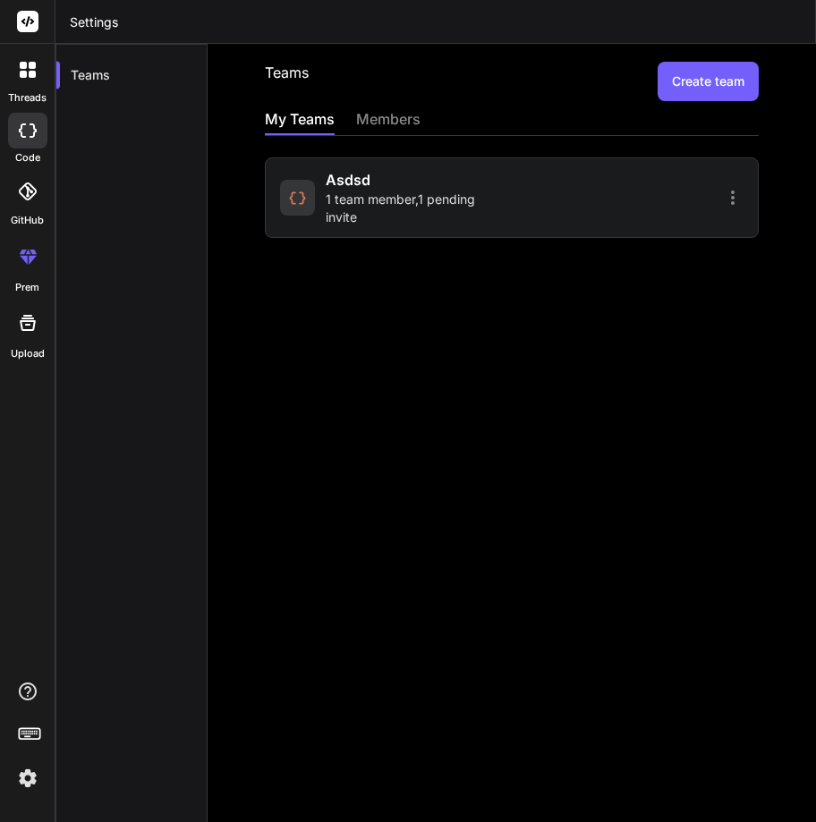
click at [13, 137] on div at bounding box center [27, 131] width 39 height 36
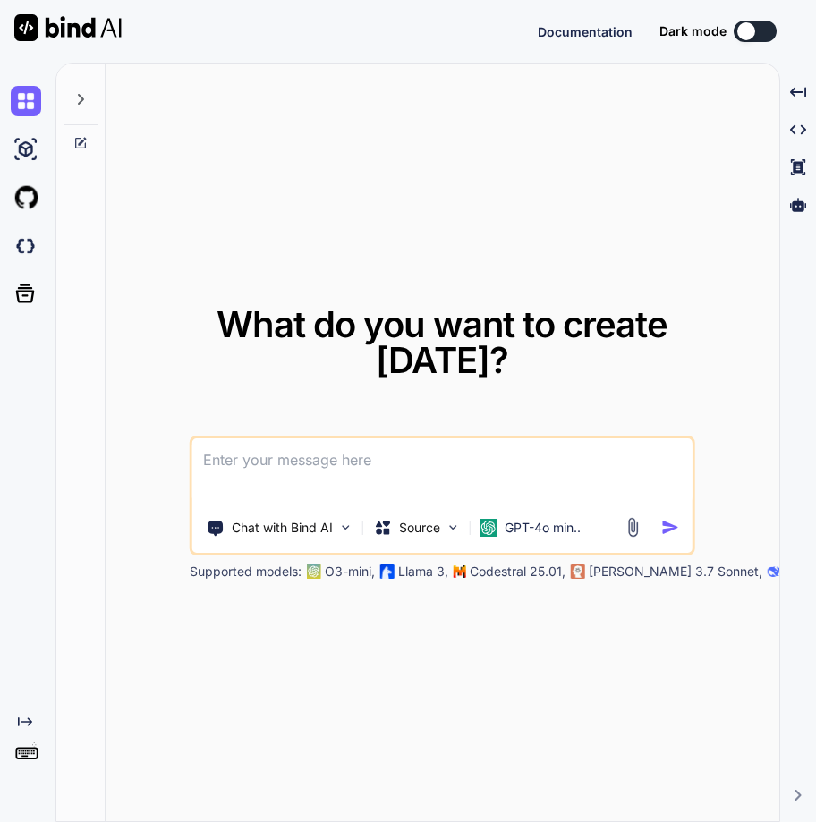
type textarea "x"
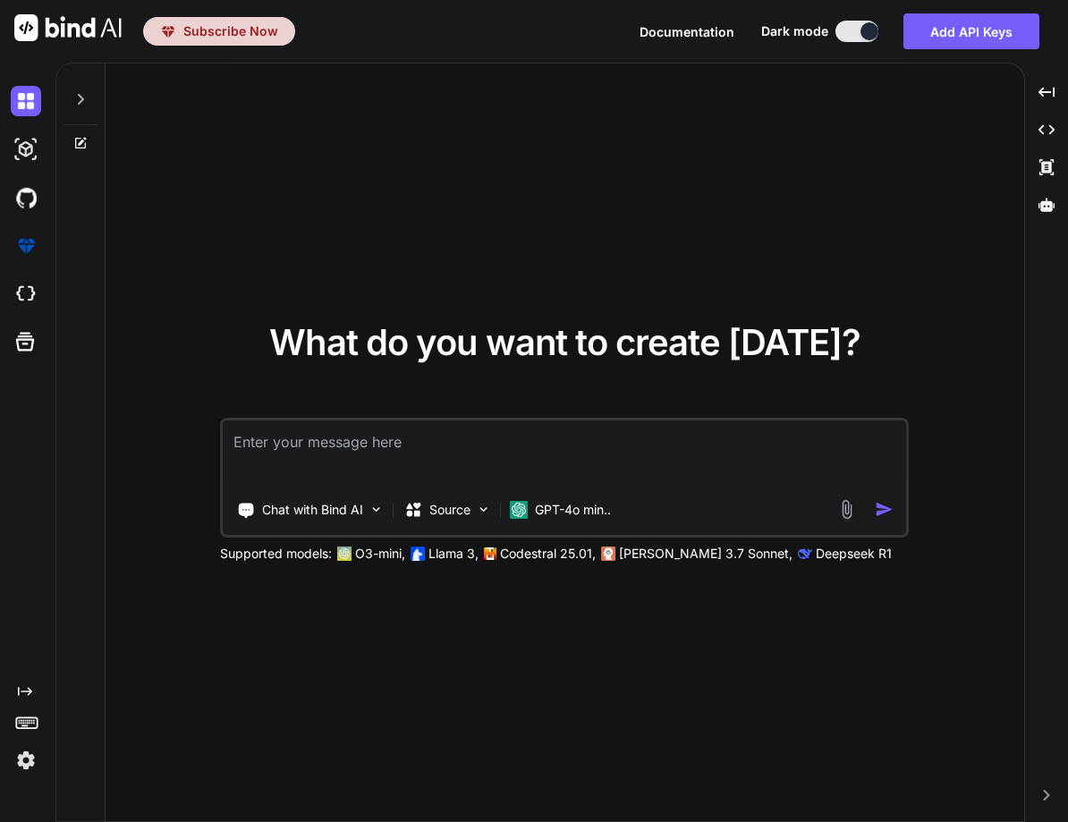
click at [317, 452] on textarea at bounding box center [565, 454] width 684 height 66
type textarea "What"
type textarea "Python is a copile language aor runtime or inetprucute langue"
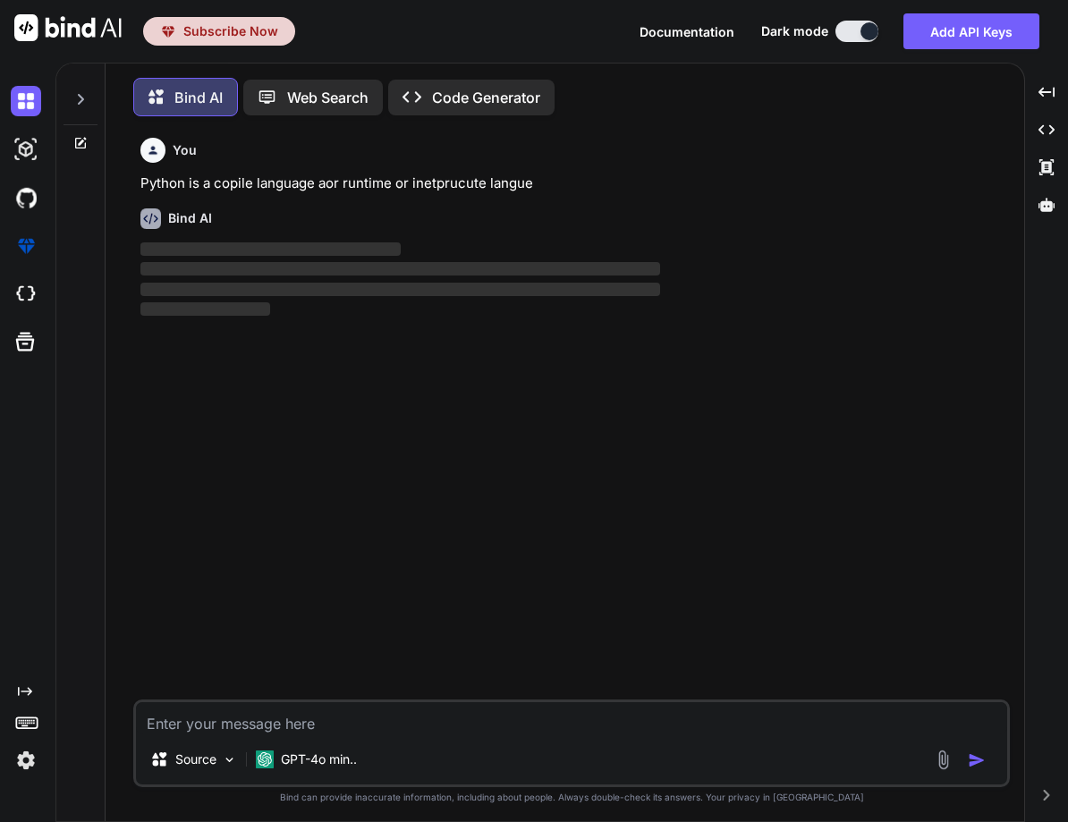
scroll to position [9, 0]
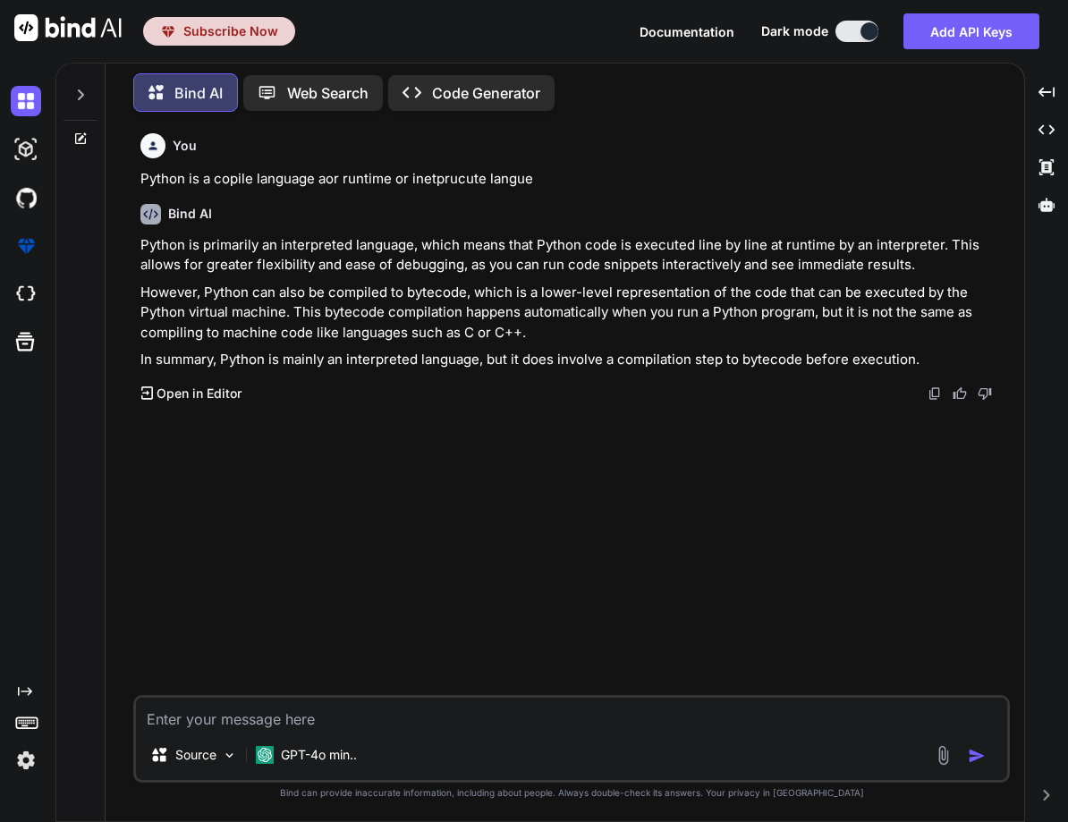
click at [75, 88] on icon at bounding box center [80, 95] width 14 height 14
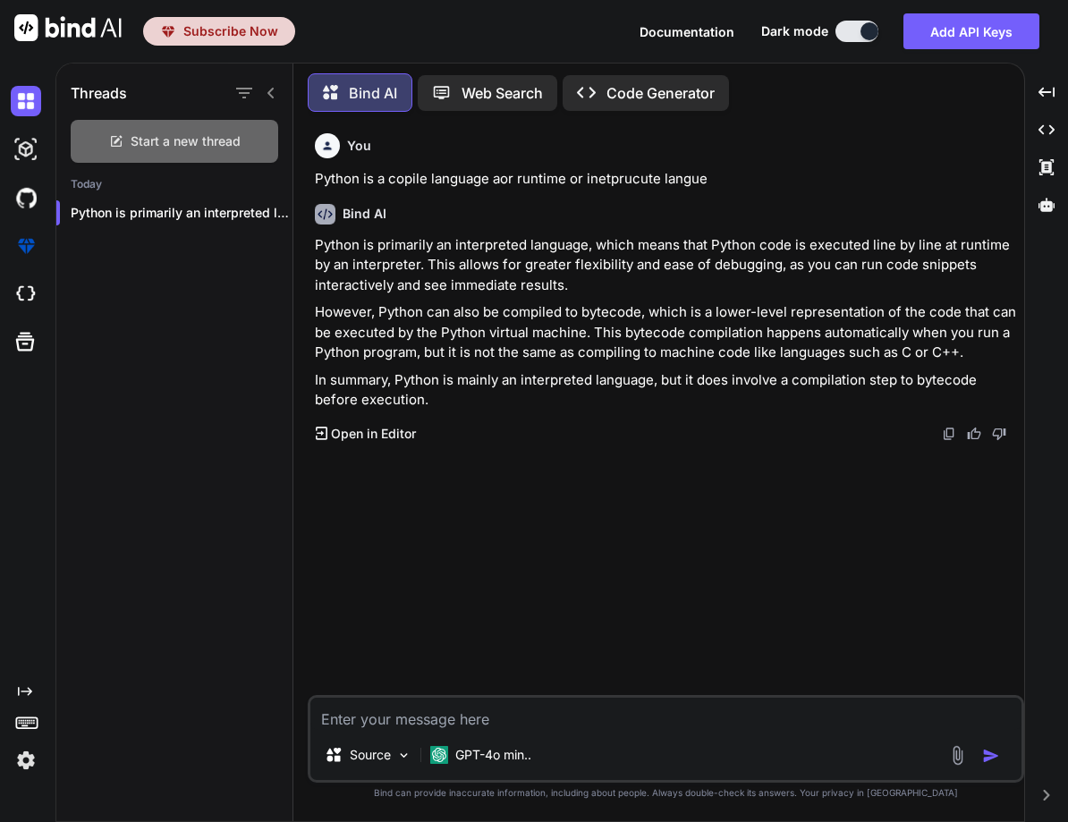
click at [153, 144] on span "Start a new thread" at bounding box center [186, 141] width 110 height 18
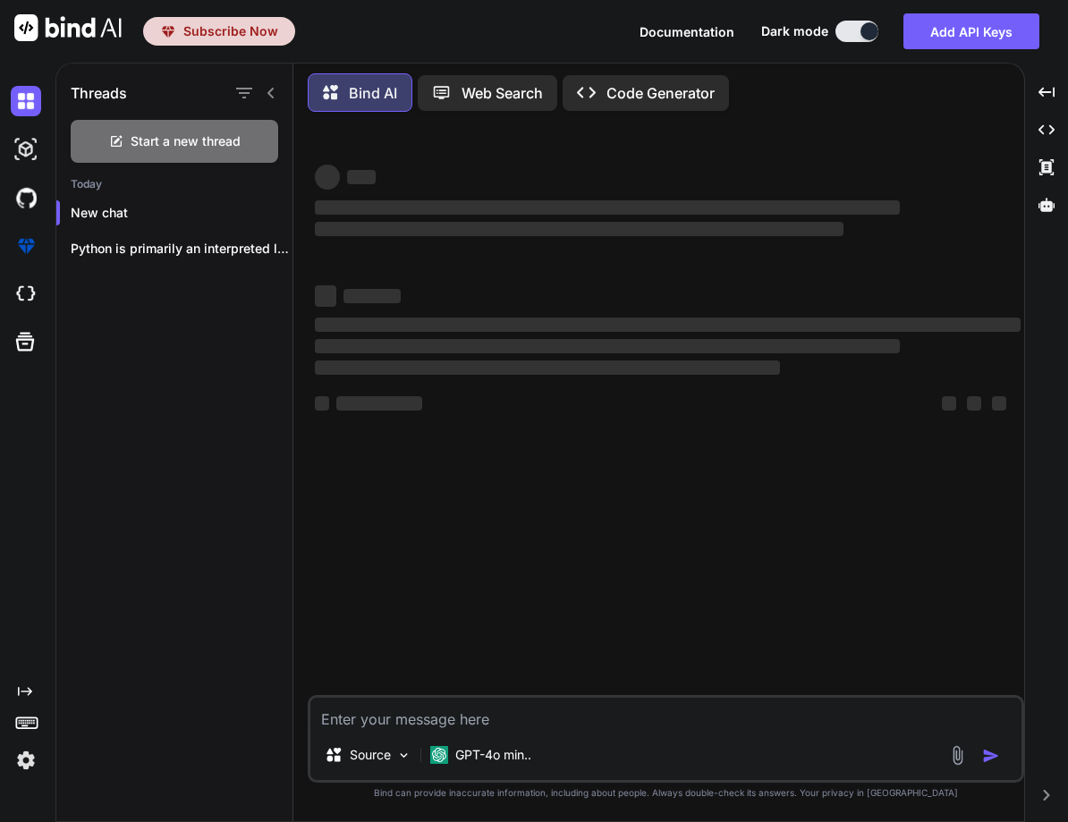
click at [404, 721] on textarea at bounding box center [665, 714] width 711 height 32
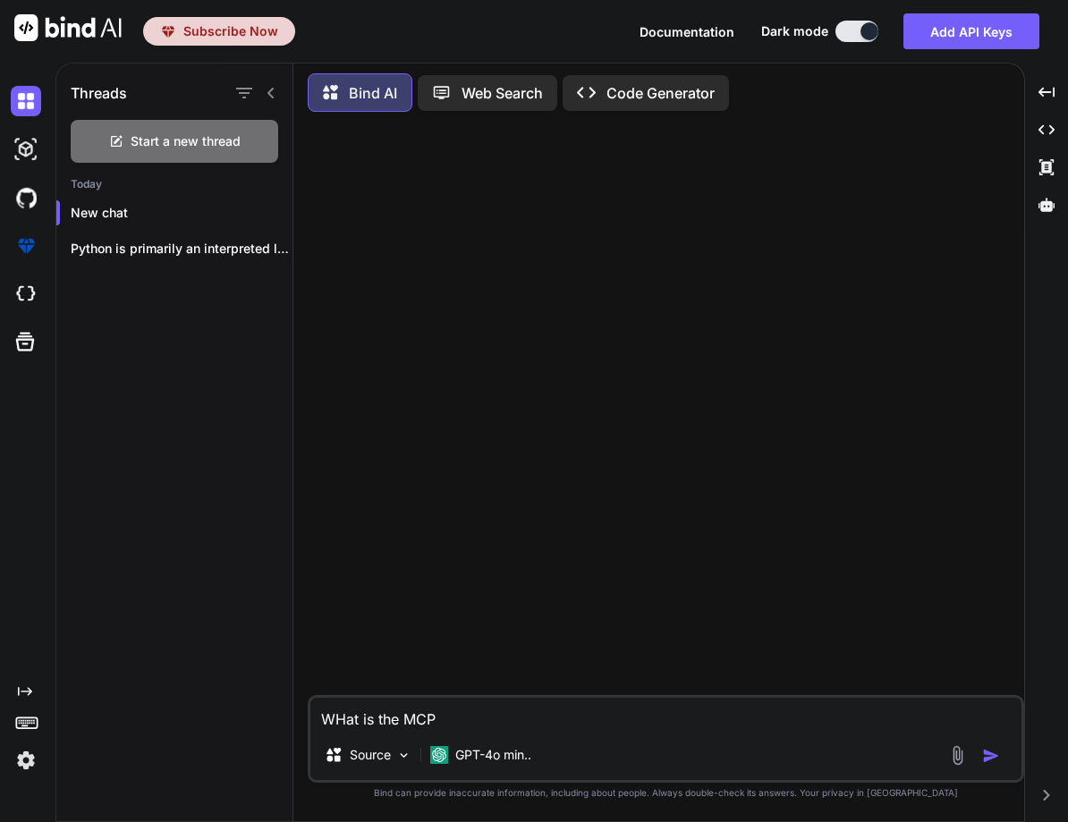
type textarea "WHat is the MCP"
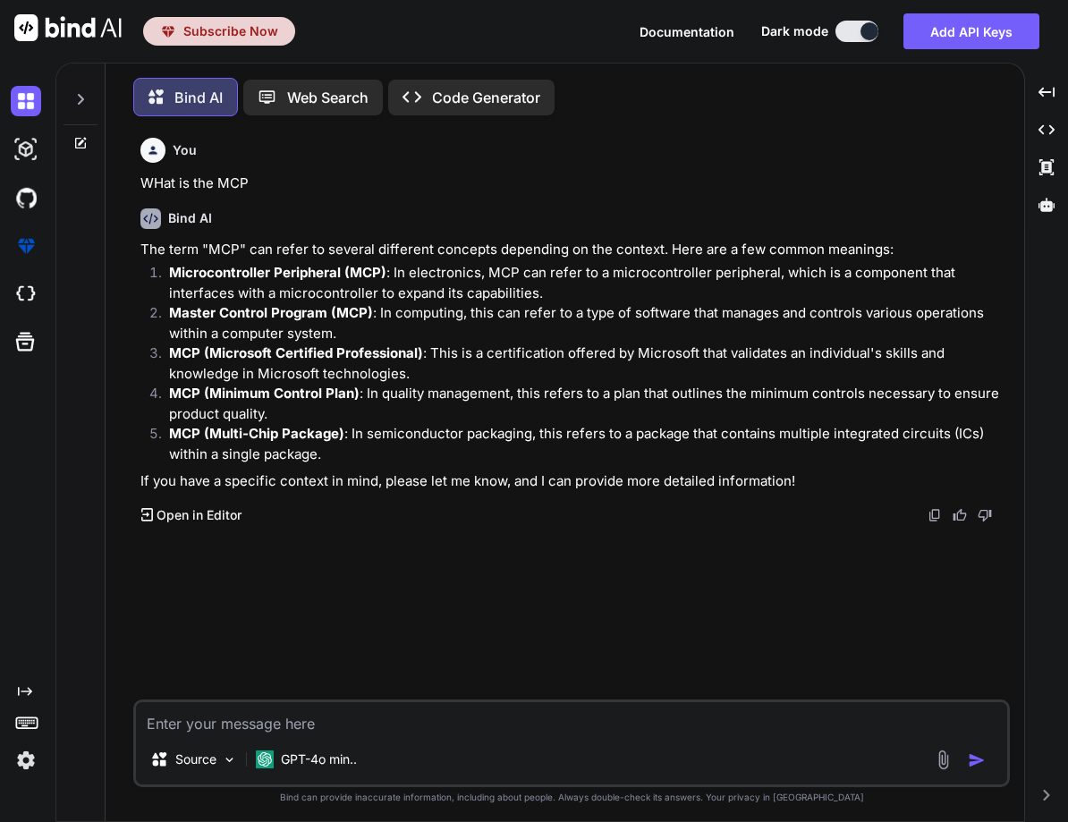
scroll to position [9, 0]
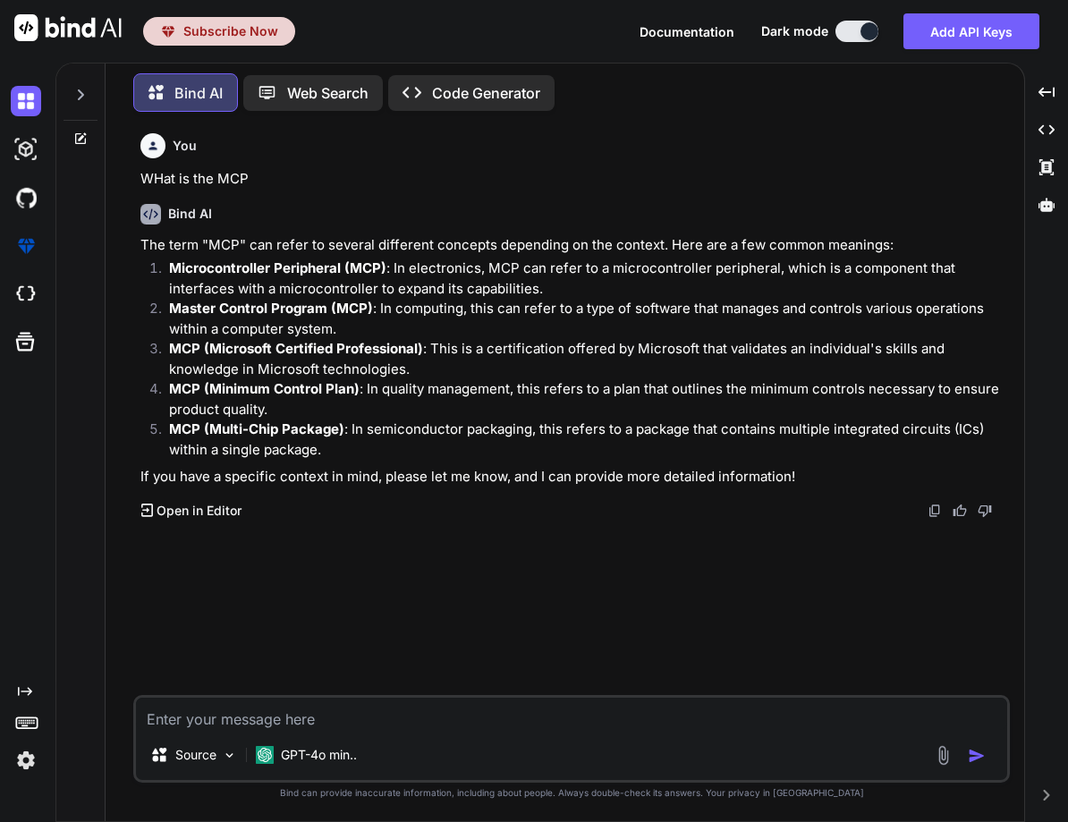
type textarea "x"
click at [85, 94] on icon at bounding box center [80, 95] width 14 height 14
